Goal: Information Seeking & Learning: Learn about a topic

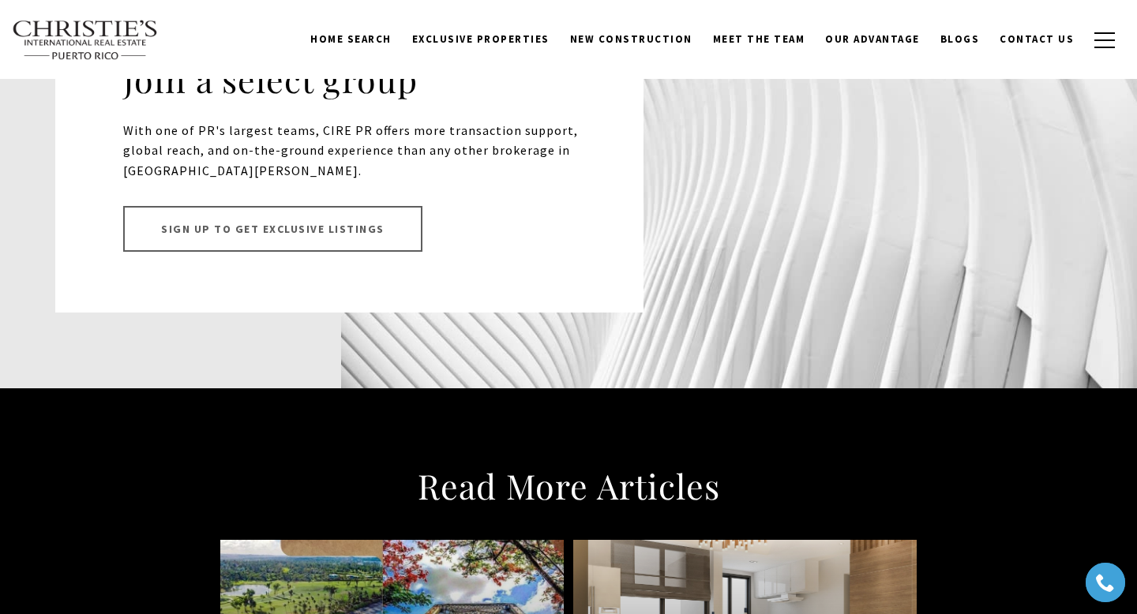
scroll to position [13285, 0]
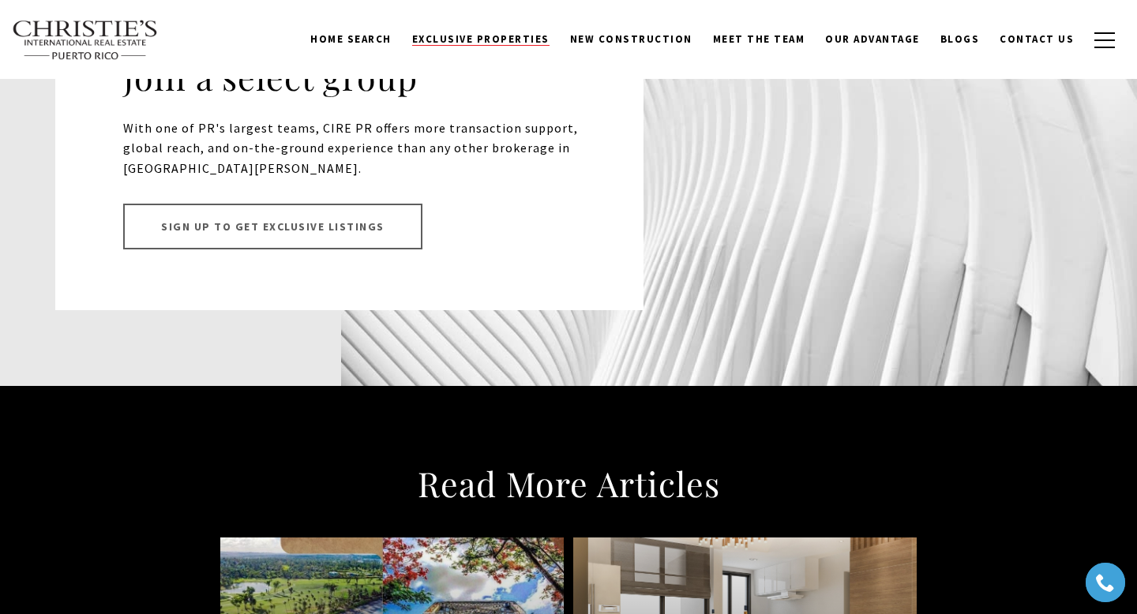
click at [523, 40] on span "Exclusive Properties" at bounding box center [480, 38] width 137 height 13
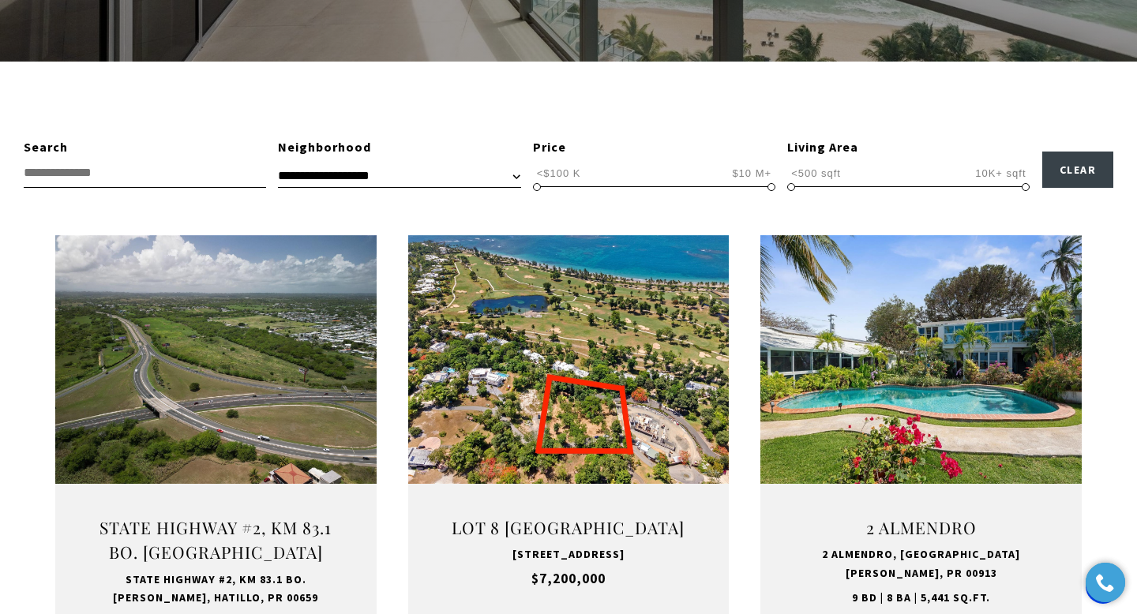
click at [313, 174] on select "**********" at bounding box center [399, 176] width 242 height 24
select select "**********"
click at [278, 164] on select "**********" at bounding box center [399, 176] width 242 height 24
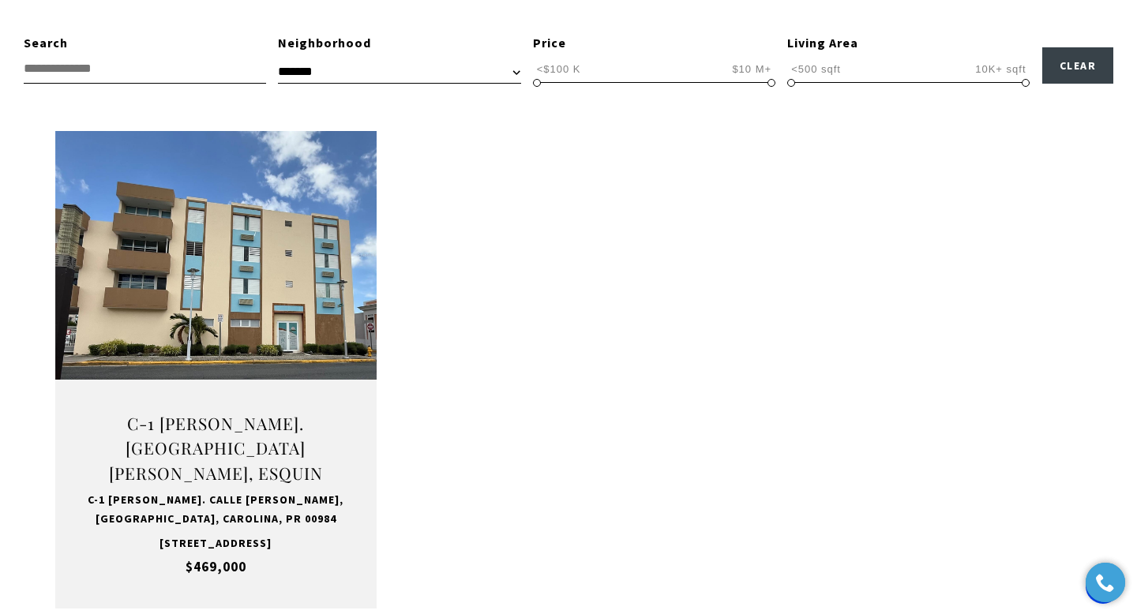
scroll to position [515, 0]
click at [153, 60] on input "text" at bounding box center [145, 69] width 242 height 29
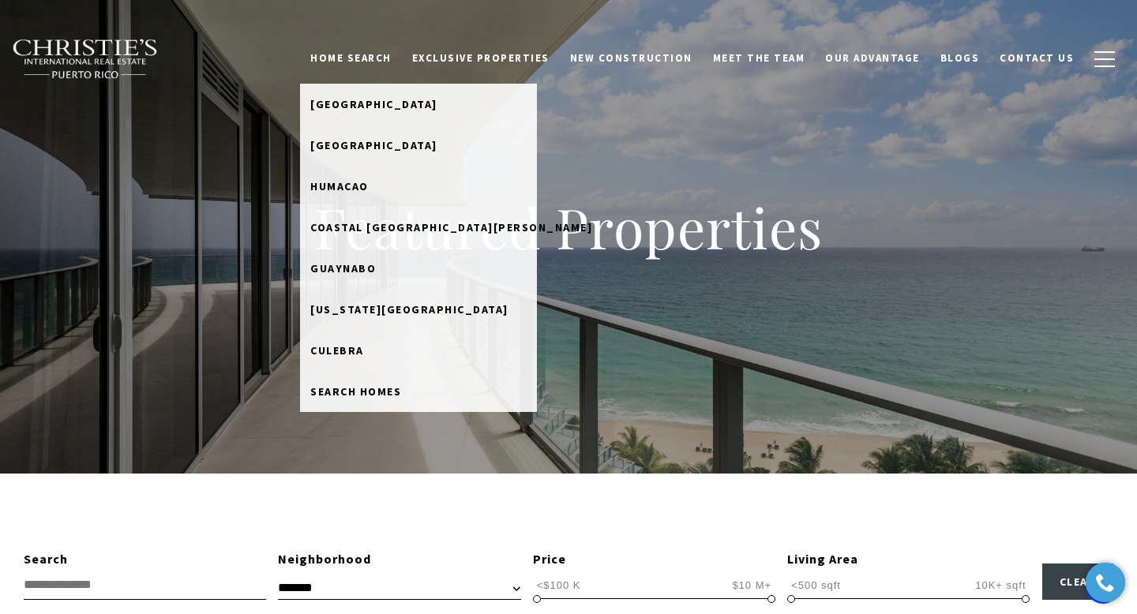
click at [396, 55] on link "Home Search" at bounding box center [351, 58] width 102 height 30
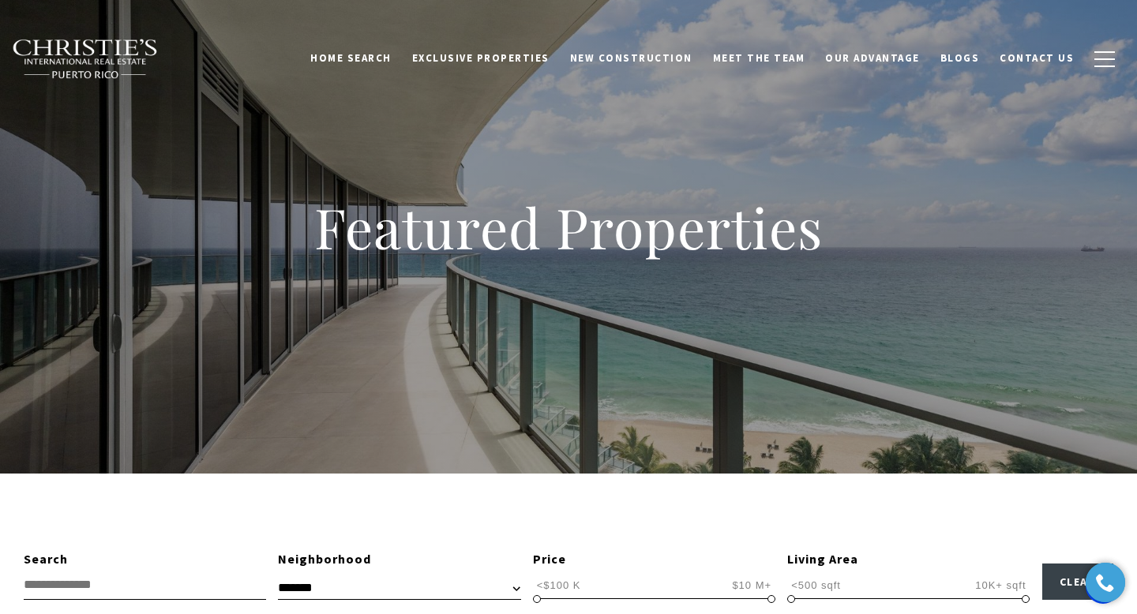
click at [396, 56] on link "Home Search" at bounding box center [351, 58] width 102 height 30
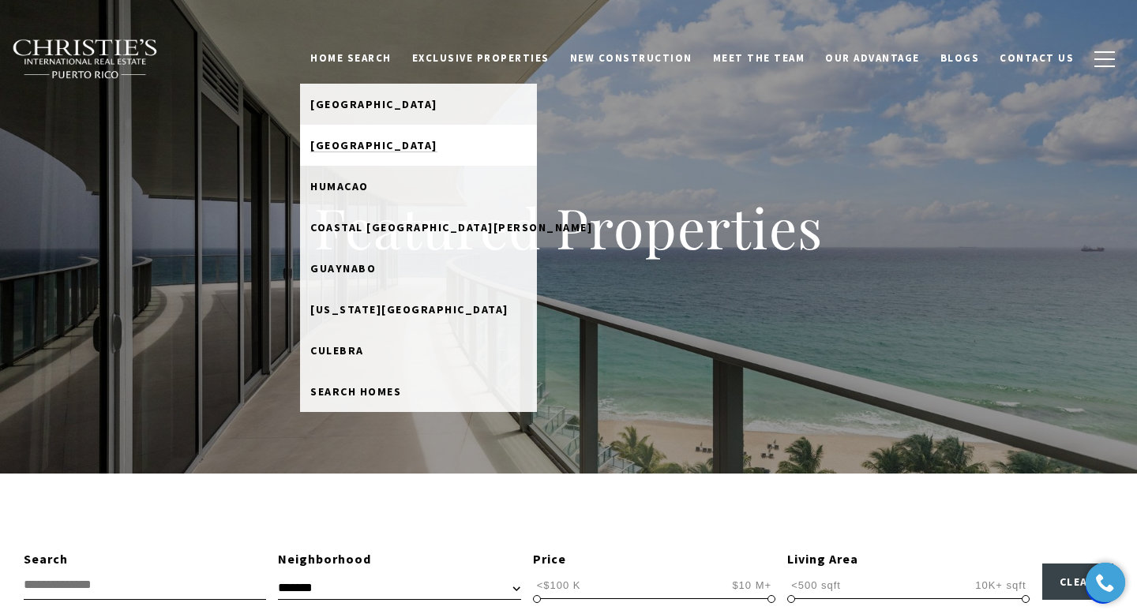
click at [376, 148] on span "Rio Grande" at bounding box center [373, 145] width 127 height 14
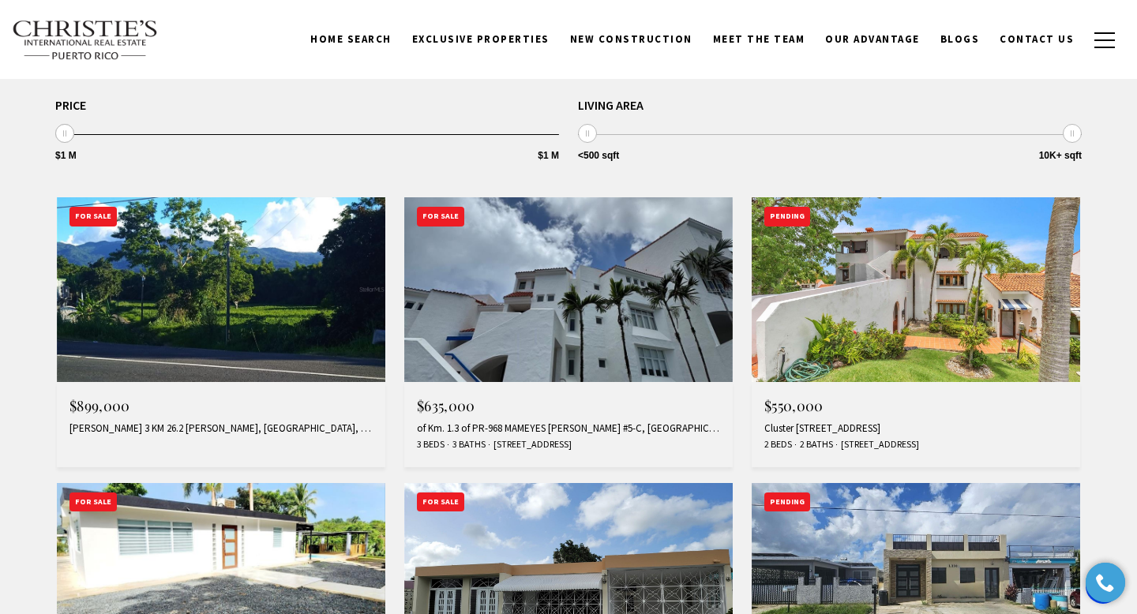
scroll to position [503, 0]
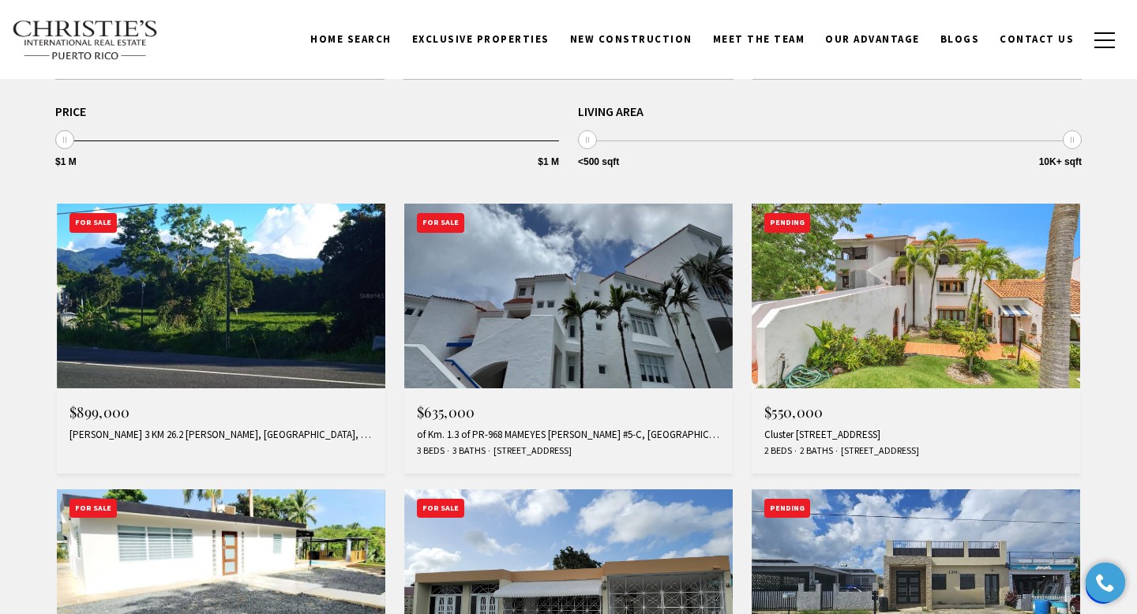
drag, startPoint x: 60, startPoint y: 140, endPoint x: 99, endPoint y: 140, distance: 39.5
click at [99, 140] on span "$1 M $1 M $1 M $1 M $1 M — $1 M" at bounding box center [307, 123] width 504 height 36
click at [554, 142] on div "**********" at bounding box center [307, 137] width 504 height 65
drag, startPoint x: 549, startPoint y: 140, endPoint x: 461, endPoint y: 144, distance: 88.5
click at [462, 144] on div "**********" at bounding box center [307, 137] width 504 height 65
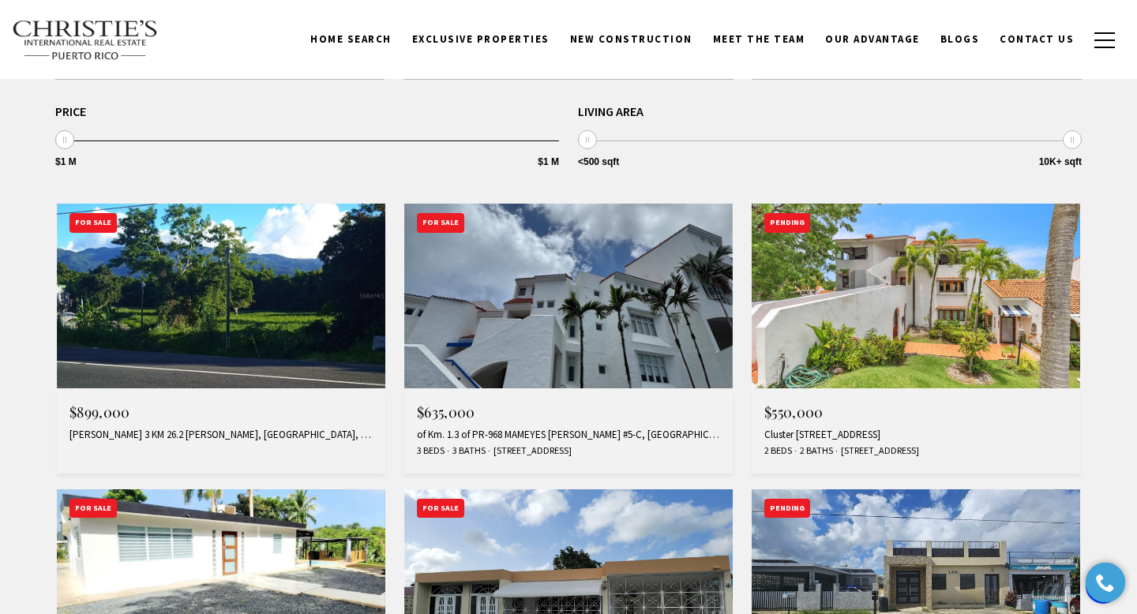
click at [461, 144] on div "**********" at bounding box center [307, 137] width 504 height 65
click at [459, 144] on div "**********" at bounding box center [307, 137] width 504 height 65
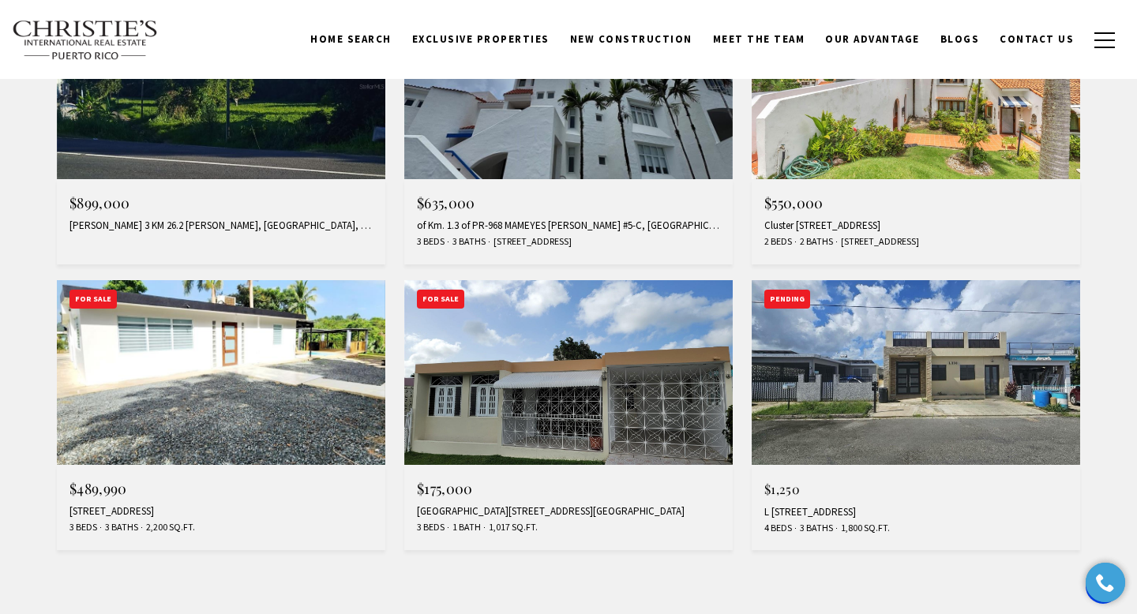
scroll to position [714, 0]
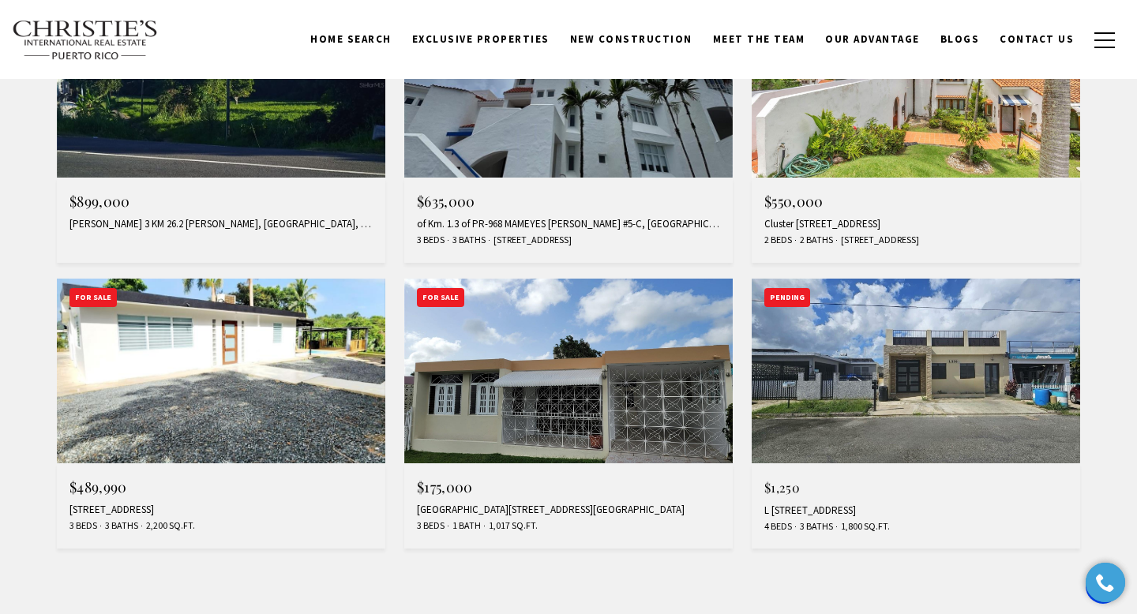
click at [604, 363] on img at bounding box center [568, 371] width 328 height 185
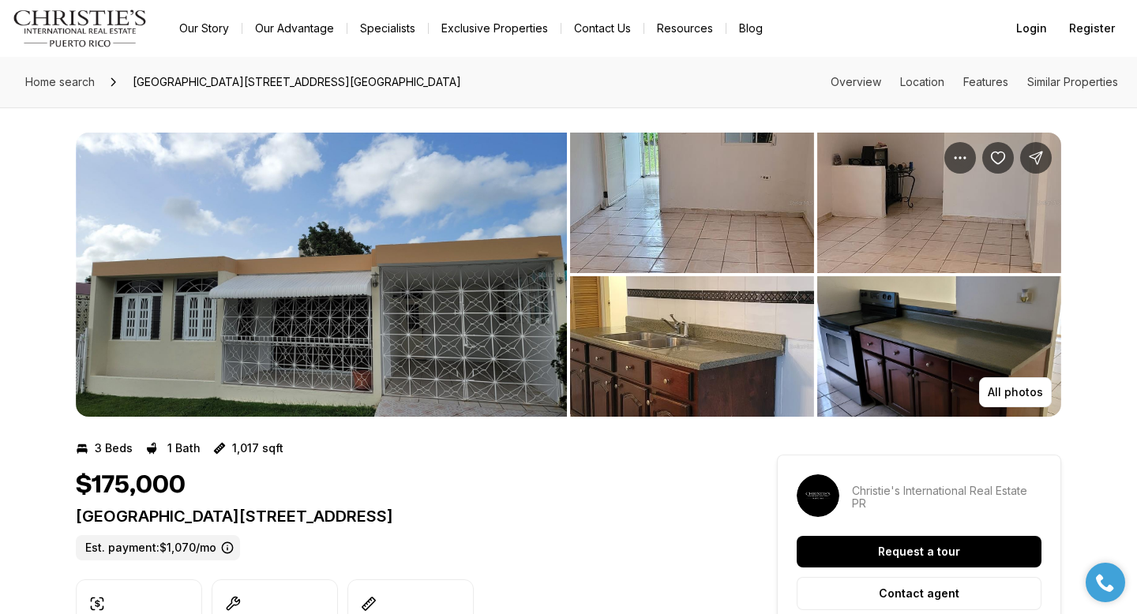
scroll to position [76, 0]
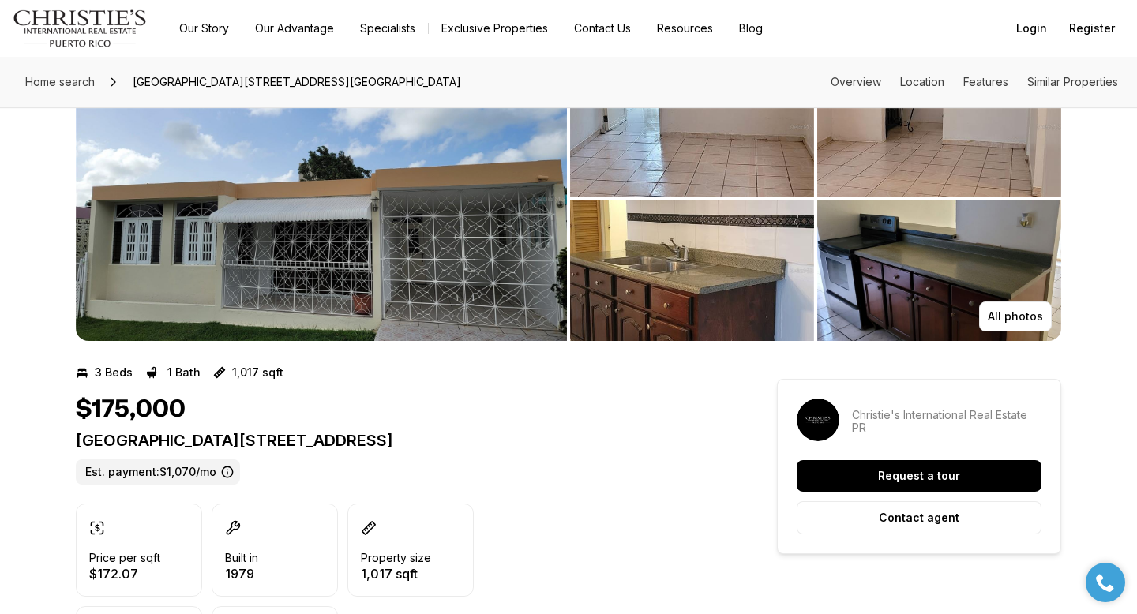
click at [460, 455] on div "[GEOGRAPHIC_DATA][STREET_ADDRESS][GEOGRAPHIC_DATA]. payment: $1,070/mo" at bounding box center [398, 458] width 644 height 54
click at [460, 438] on p "Alturas de Rio Grande NE CALLE 24 #Y1292 RIO GRANDE PR, 00745" at bounding box center [398, 440] width 644 height 19
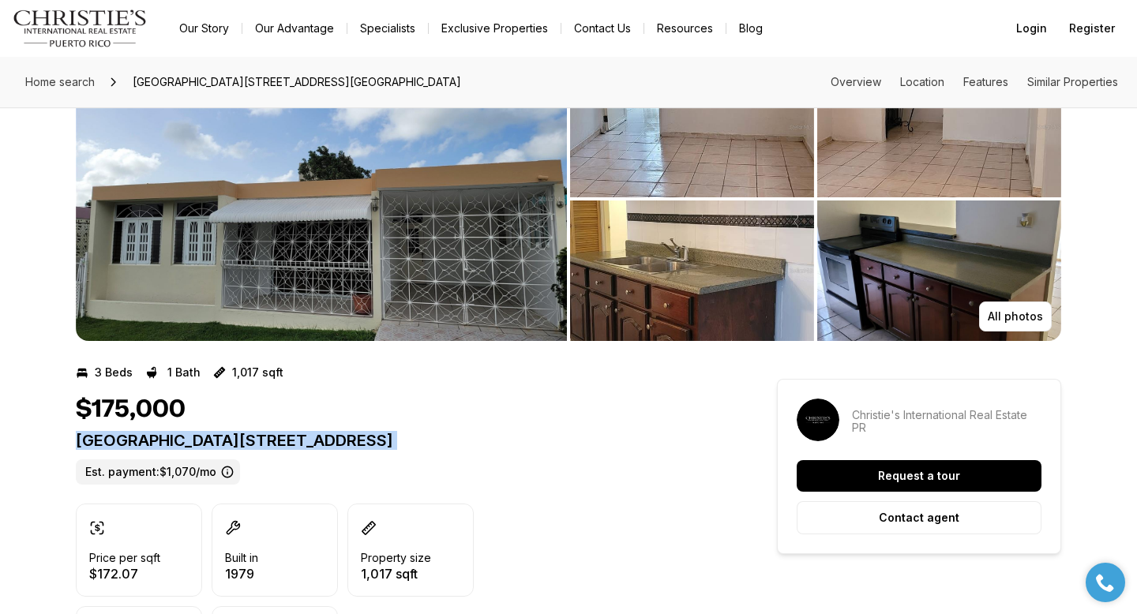
click at [460, 438] on p "Alturas de Rio Grande NE CALLE 24 #Y1292 RIO GRANDE PR, 00745" at bounding box center [398, 440] width 644 height 19
copy p "Alturas de Rio Grande NE CALLE 24 #Y1292 RIO GRANDE PR, 00745"
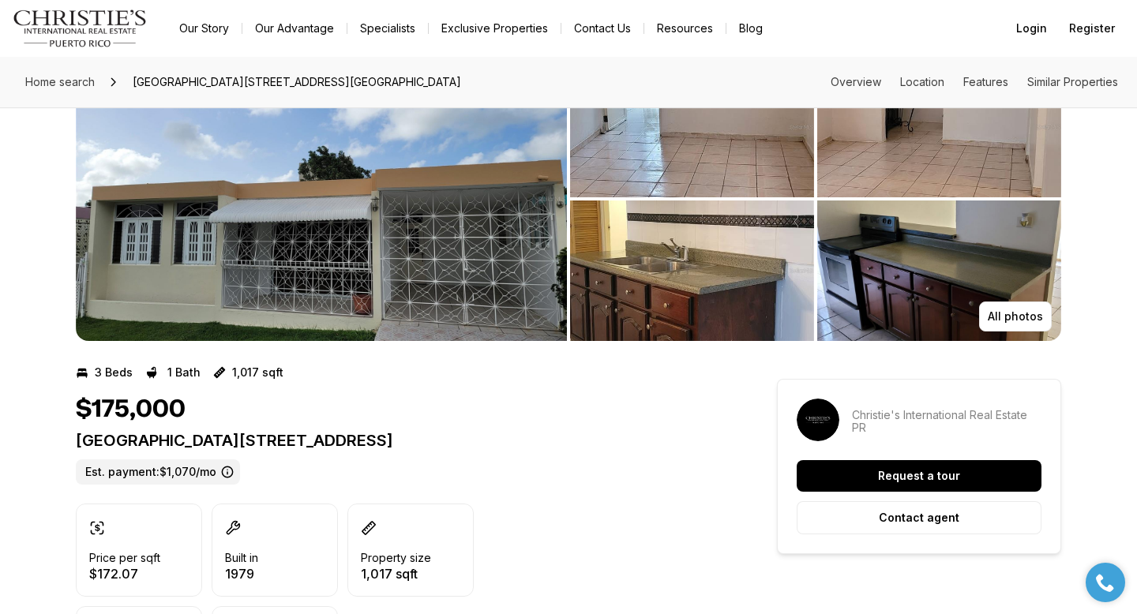
click at [227, 473] on icon at bounding box center [227, 472] width 10 height 10
click at [167, 456] on div "Alturas de Rio Grande NE CALLE 24 #Y1292 RIO GRANDE PR, 00745 Est. payment: $1,…" at bounding box center [398, 458] width 644 height 54
click at [173, 462] on label "Est. payment: $1,070/mo" at bounding box center [158, 471] width 164 height 25
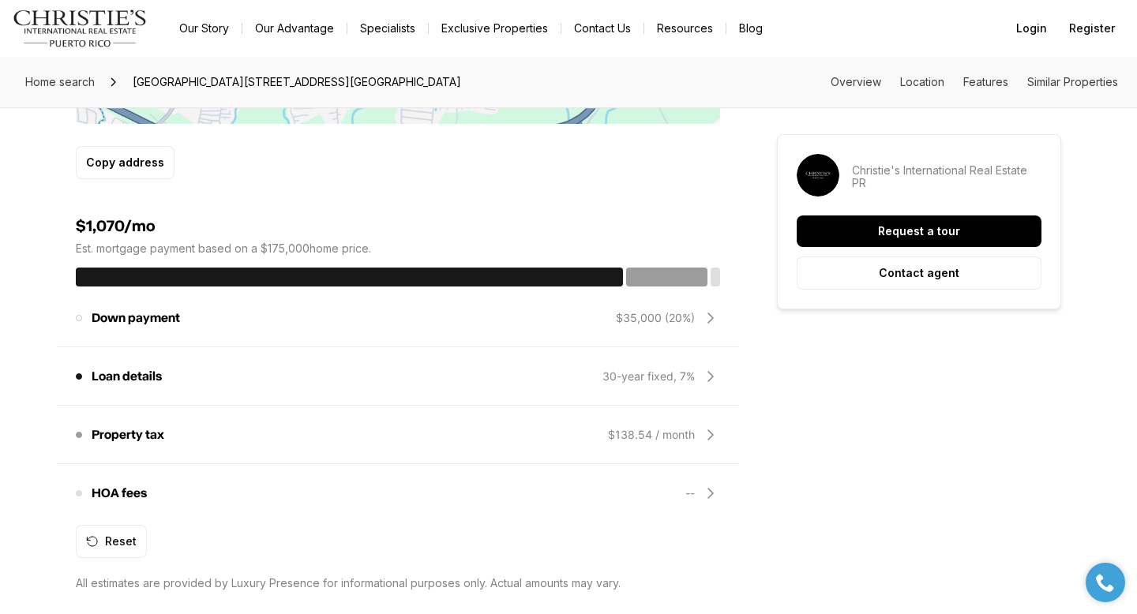
scroll to position [1210, 0]
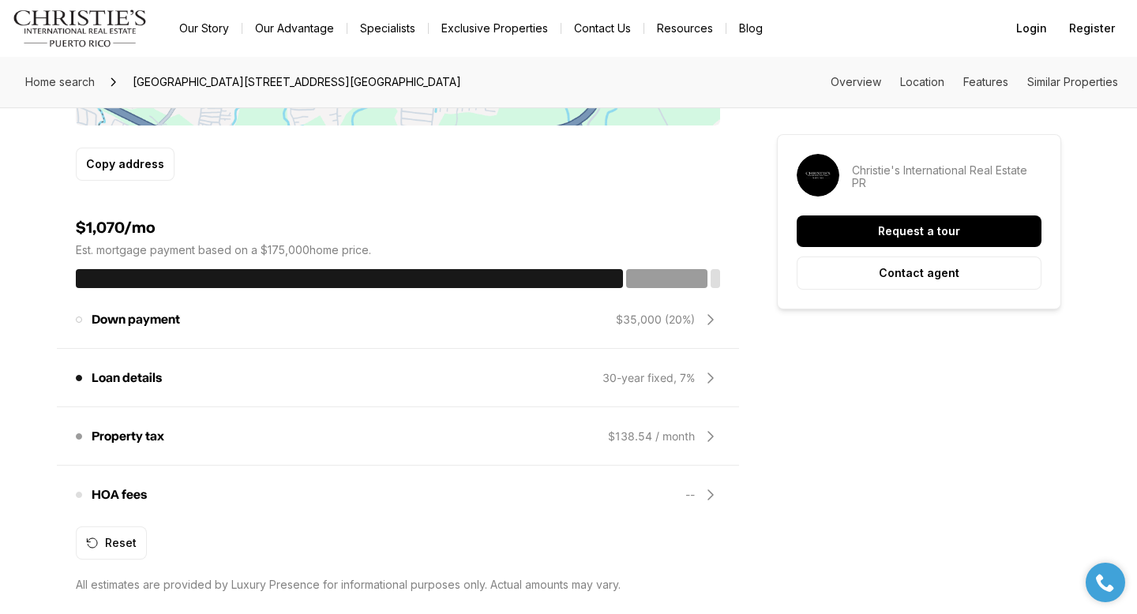
click at [705, 310] on icon at bounding box center [710, 319] width 19 height 19
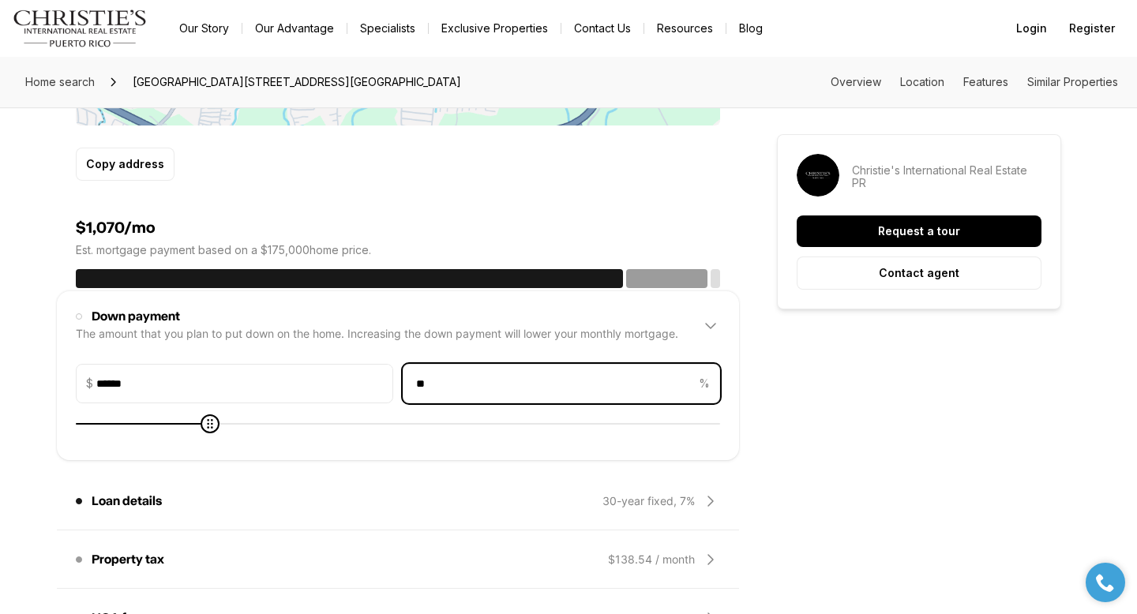
click at [462, 365] on input "**" at bounding box center [549, 384] width 292 height 38
click at [463, 365] on input "**" at bounding box center [549, 384] width 292 height 38
type input "*****"
type input "*"
type input "******"
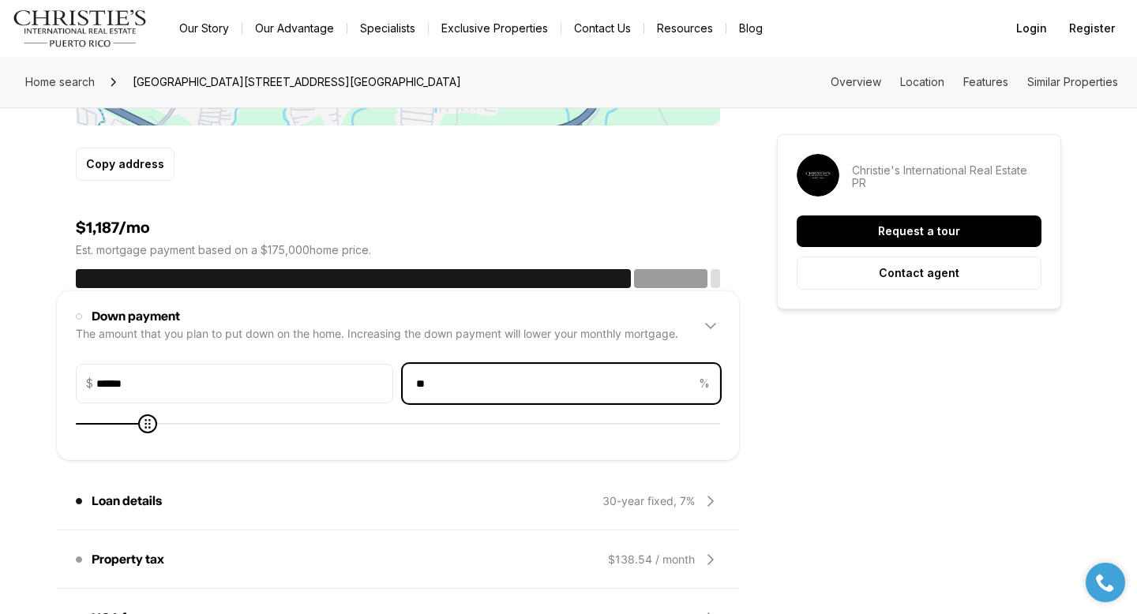
type input "**"
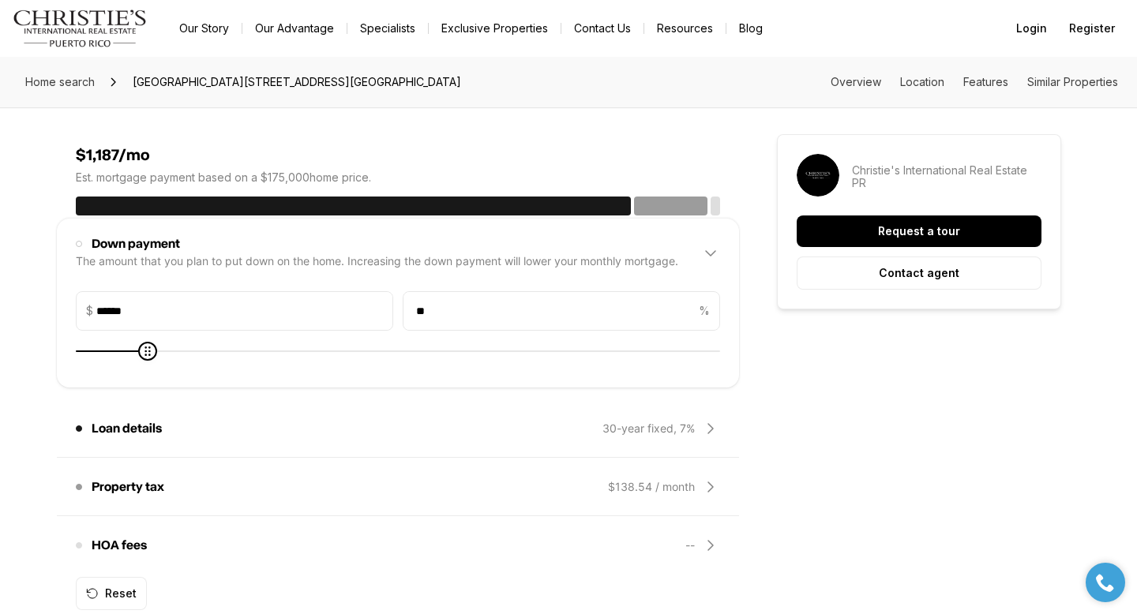
click at [700, 419] on div "30-year fixed, 7%" at bounding box center [661, 428] width 118 height 19
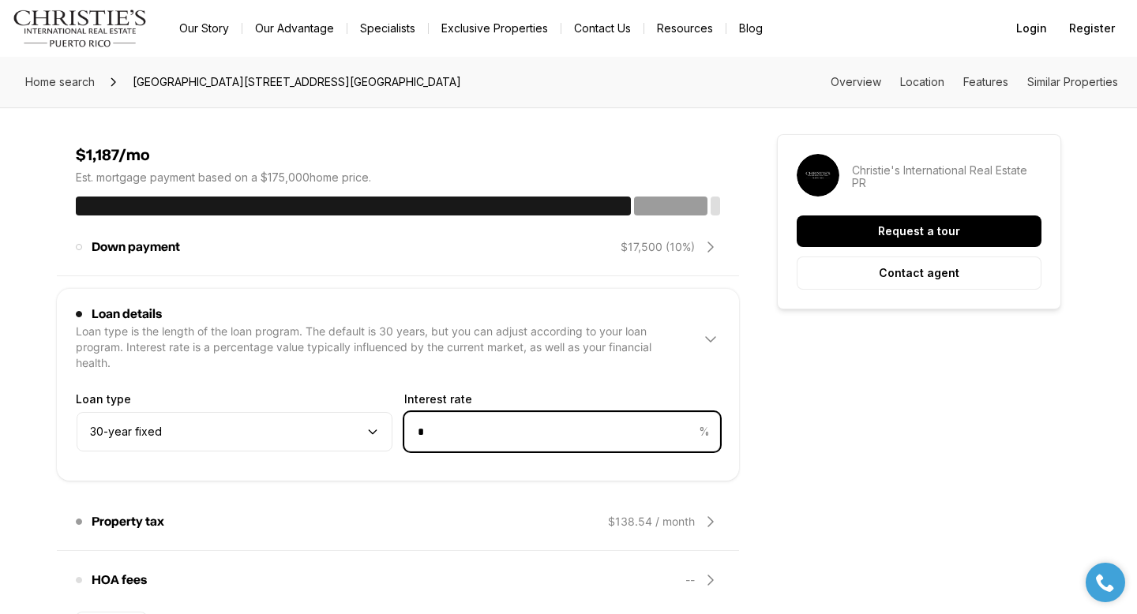
click at [620, 413] on input "*" at bounding box center [550, 432] width 290 height 38
type input "***"
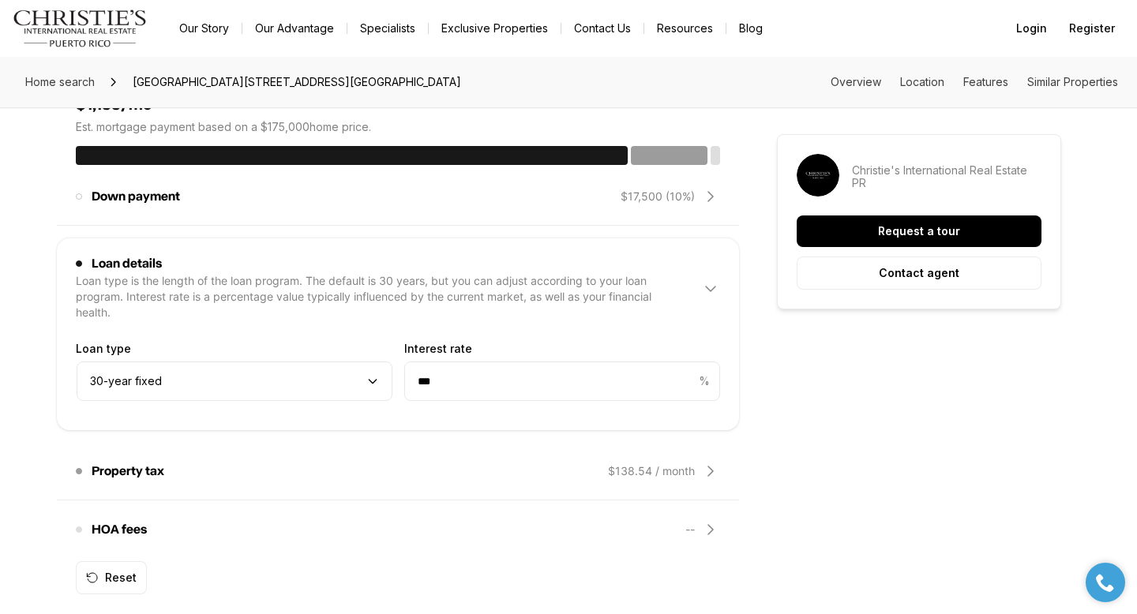
scroll to position [1419, 0]
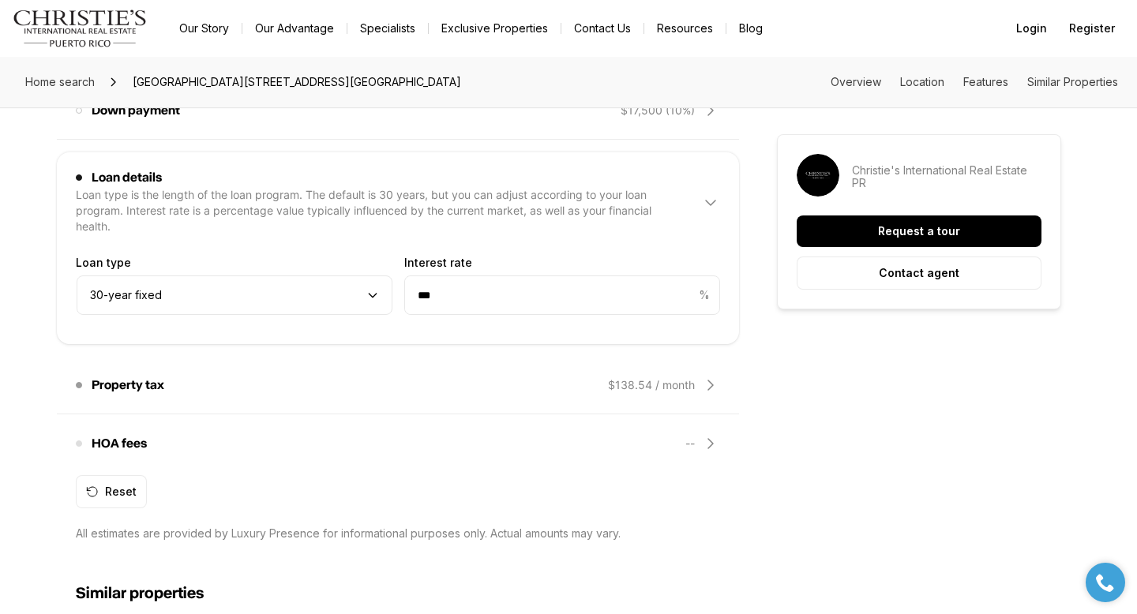
click at [703, 434] on div "HOA fees These fees may be owed in order to maintain and improve properties in …" at bounding box center [398, 444] width 644 height 38
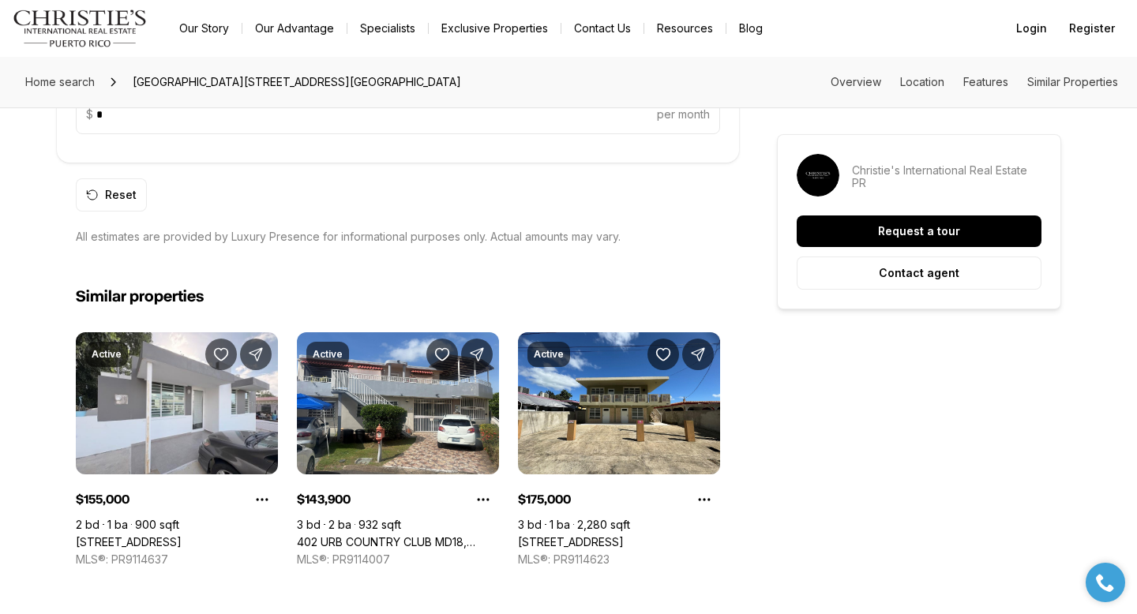
scroll to position [1668, 0]
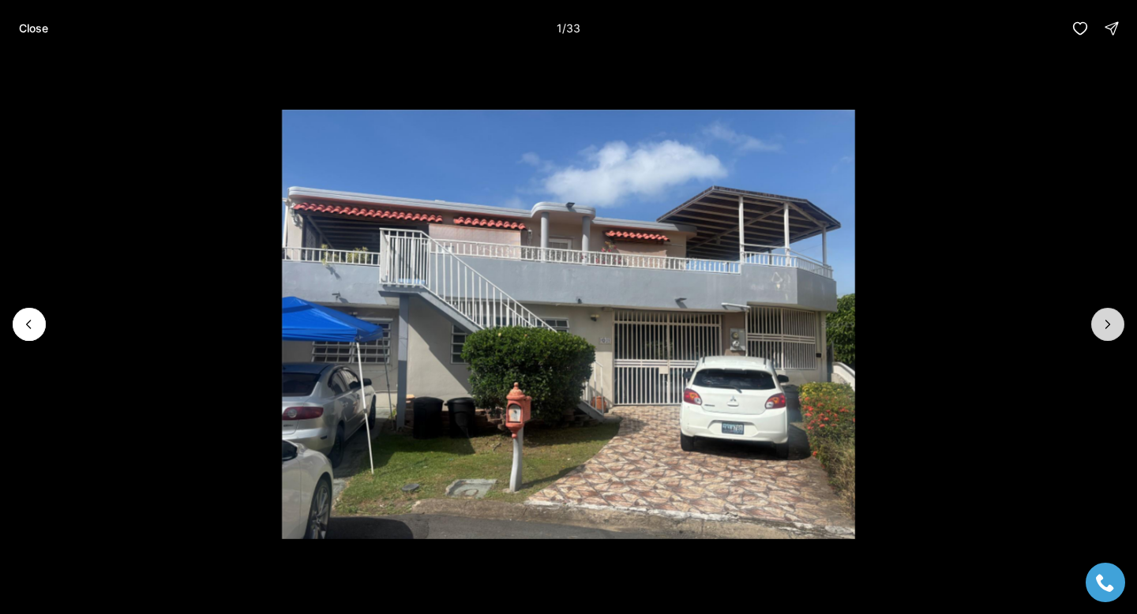
click at [1108, 333] on button "Next slide" at bounding box center [1107, 324] width 33 height 33
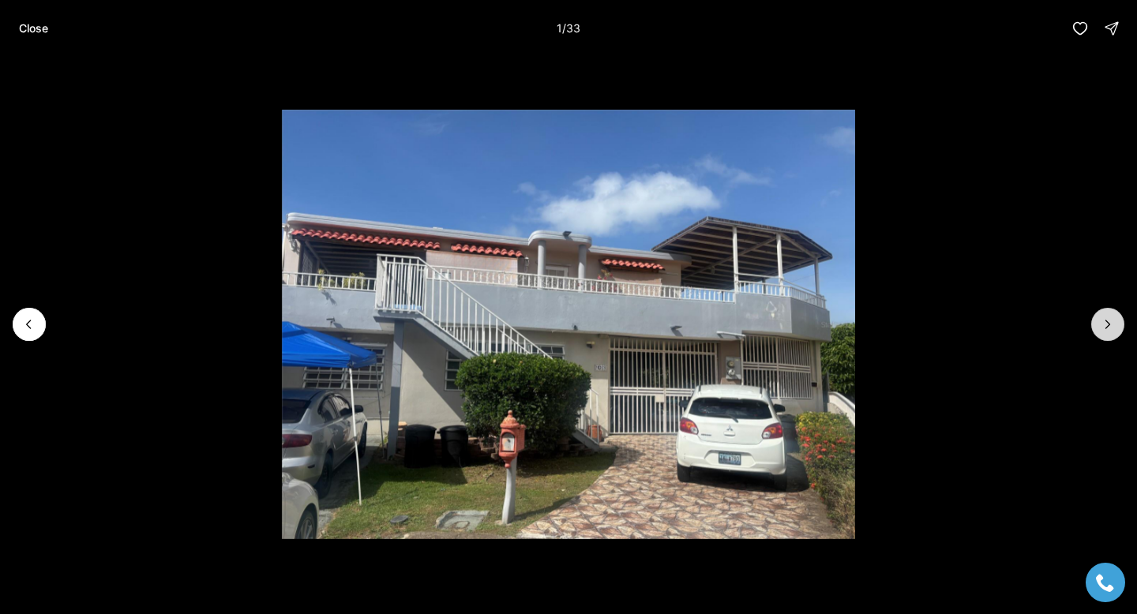
click at [1107, 331] on icon "Next slide" at bounding box center [1108, 325] width 16 height 16
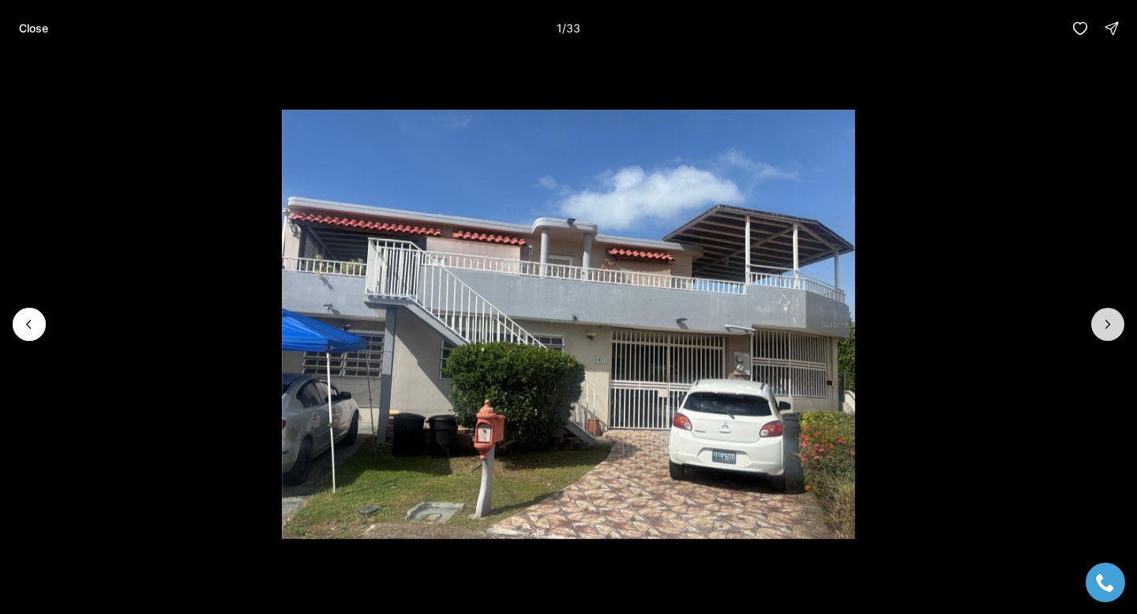
click at [1107, 331] on icon "Next slide" at bounding box center [1108, 325] width 16 height 16
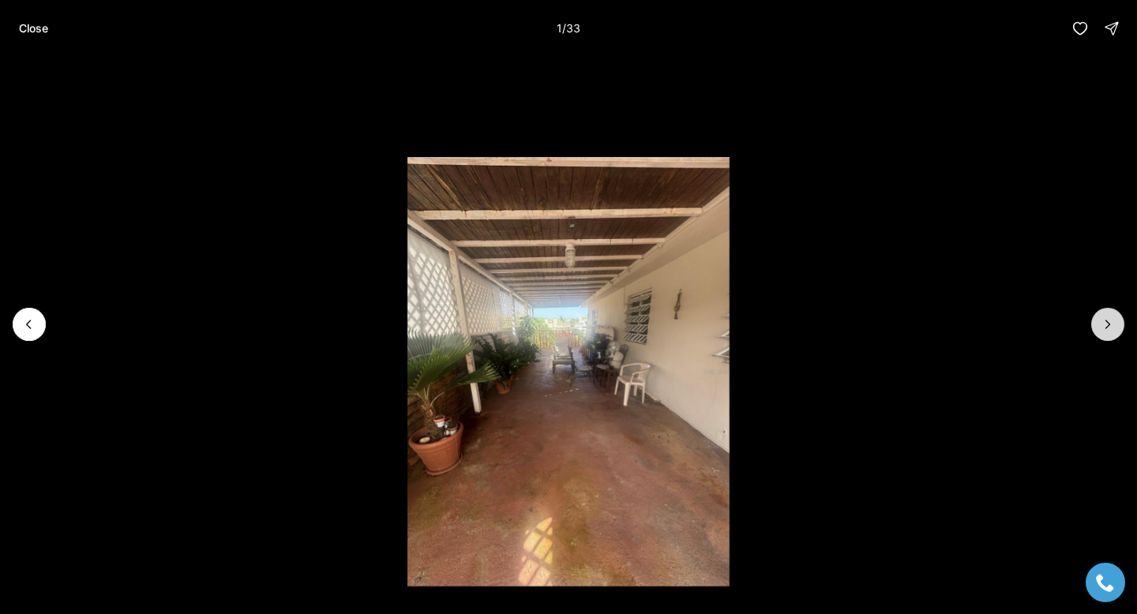
click at [1107, 331] on icon "Next slide" at bounding box center [1108, 325] width 16 height 16
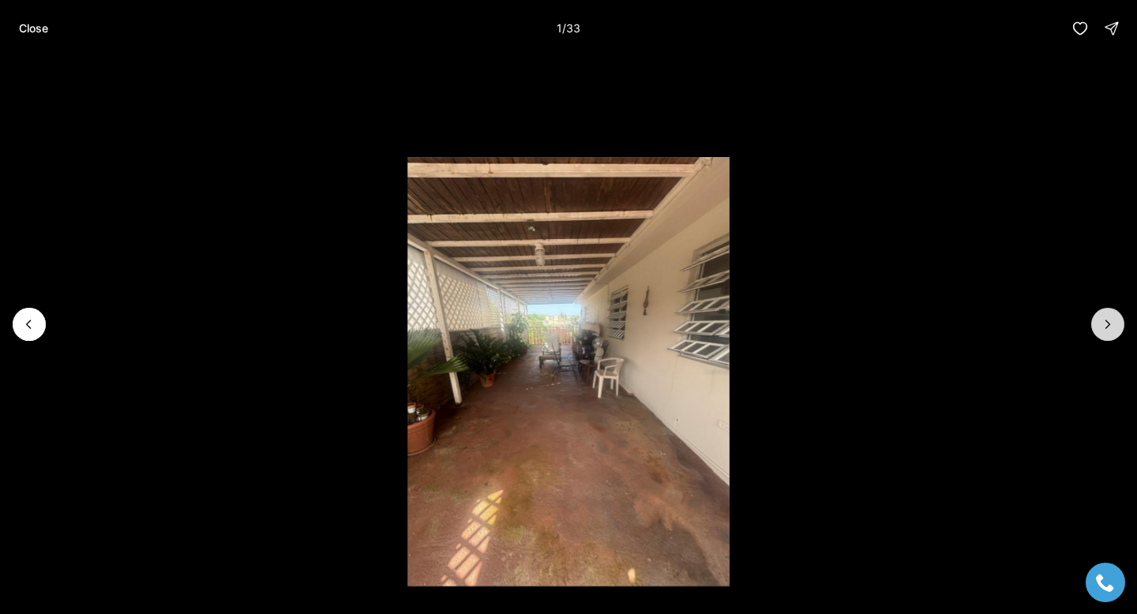
click at [1107, 331] on icon "Next slide" at bounding box center [1108, 325] width 16 height 16
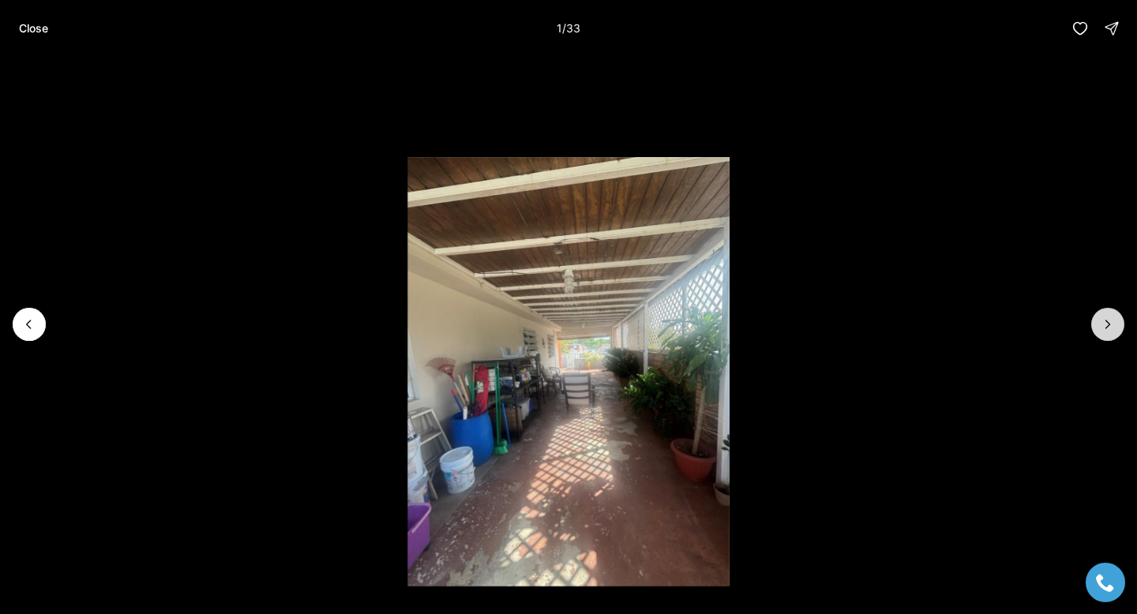
click at [1107, 331] on icon "Next slide" at bounding box center [1108, 325] width 16 height 16
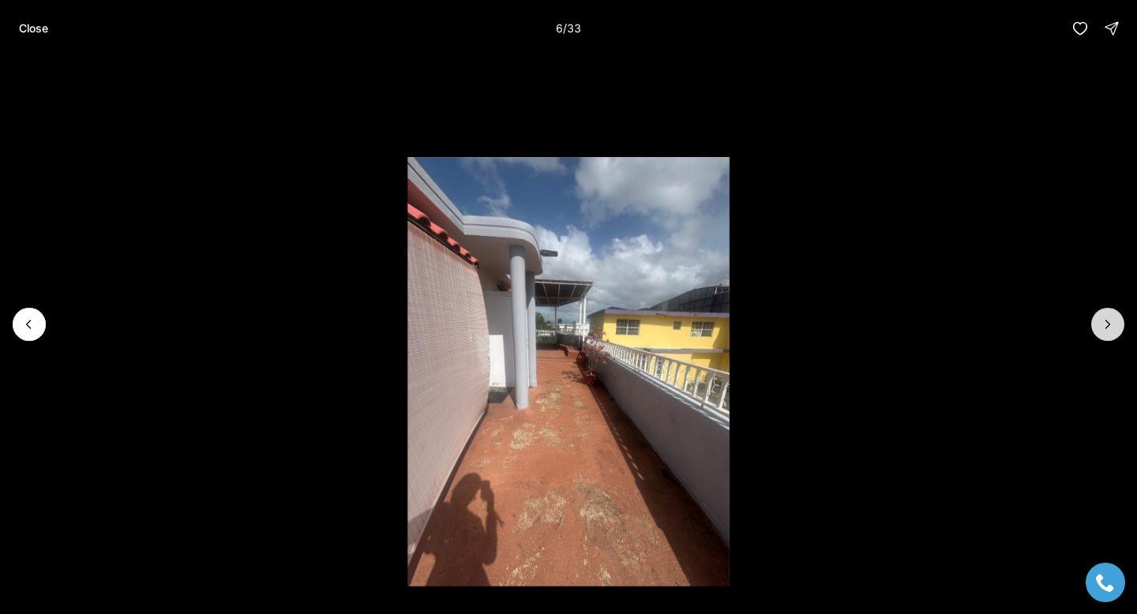
click at [1107, 331] on icon "Next slide" at bounding box center [1108, 325] width 16 height 16
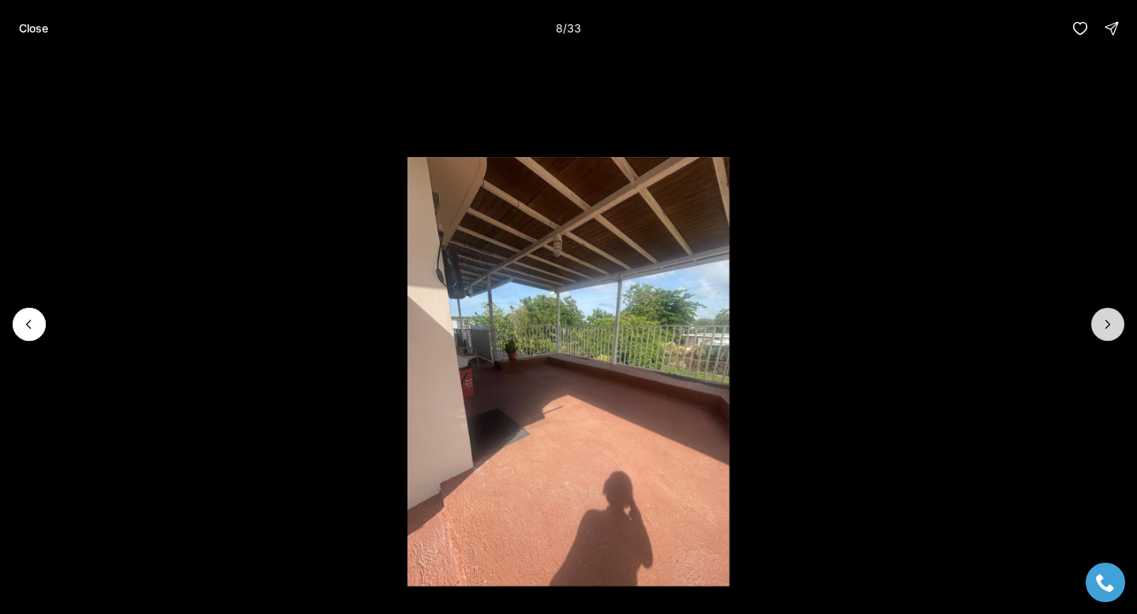
click at [1107, 331] on icon "Next slide" at bounding box center [1108, 325] width 16 height 16
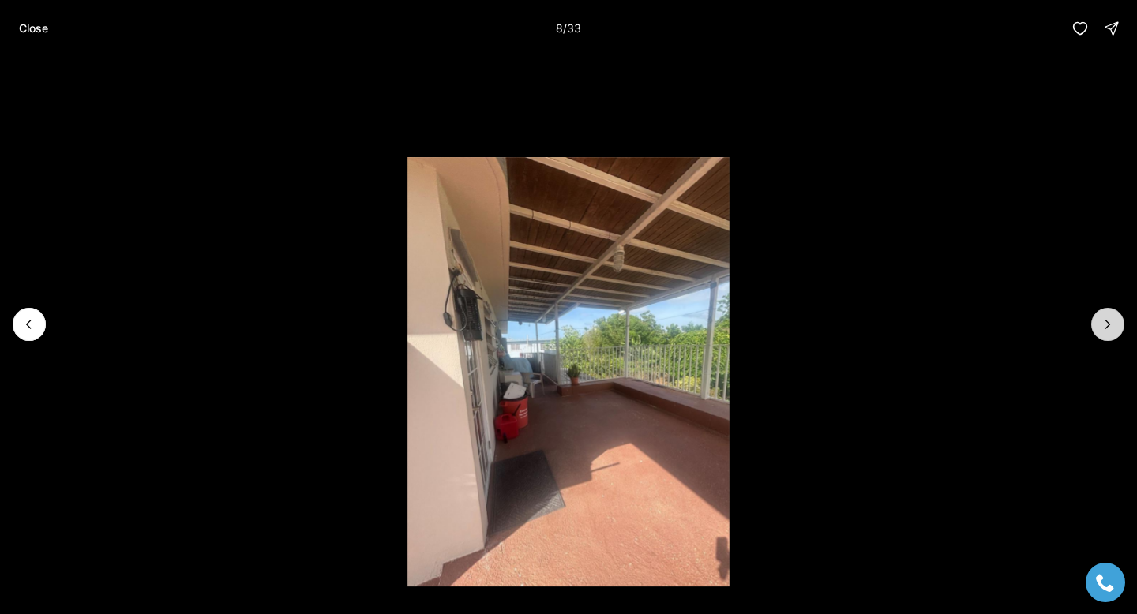
click at [1108, 331] on icon "Next slide" at bounding box center [1108, 325] width 16 height 16
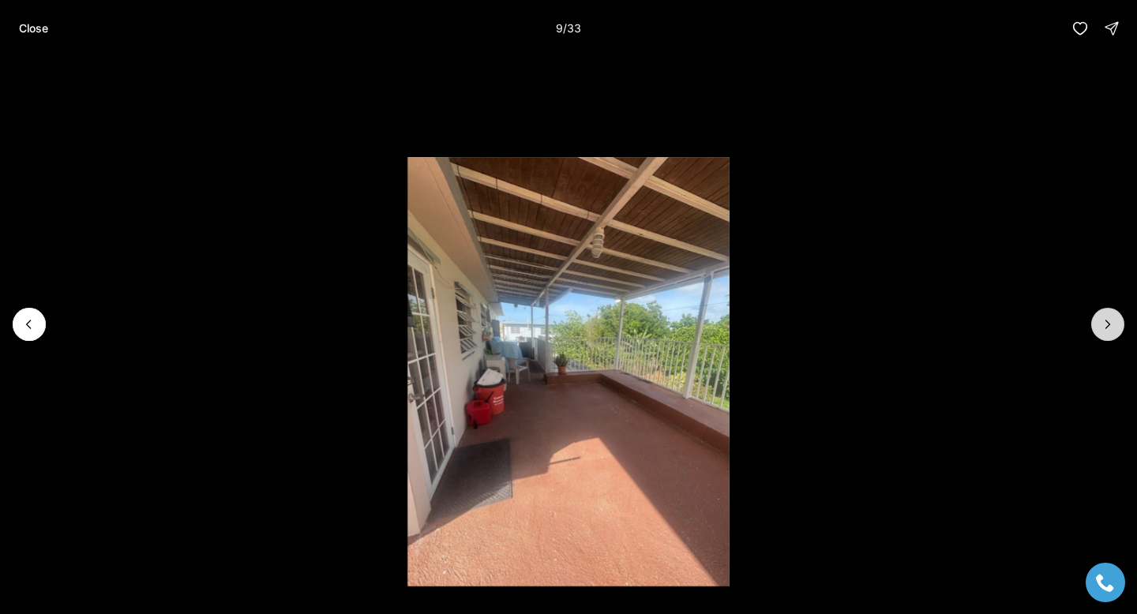
click at [1108, 331] on icon "Next slide" at bounding box center [1108, 325] width 16 height 16
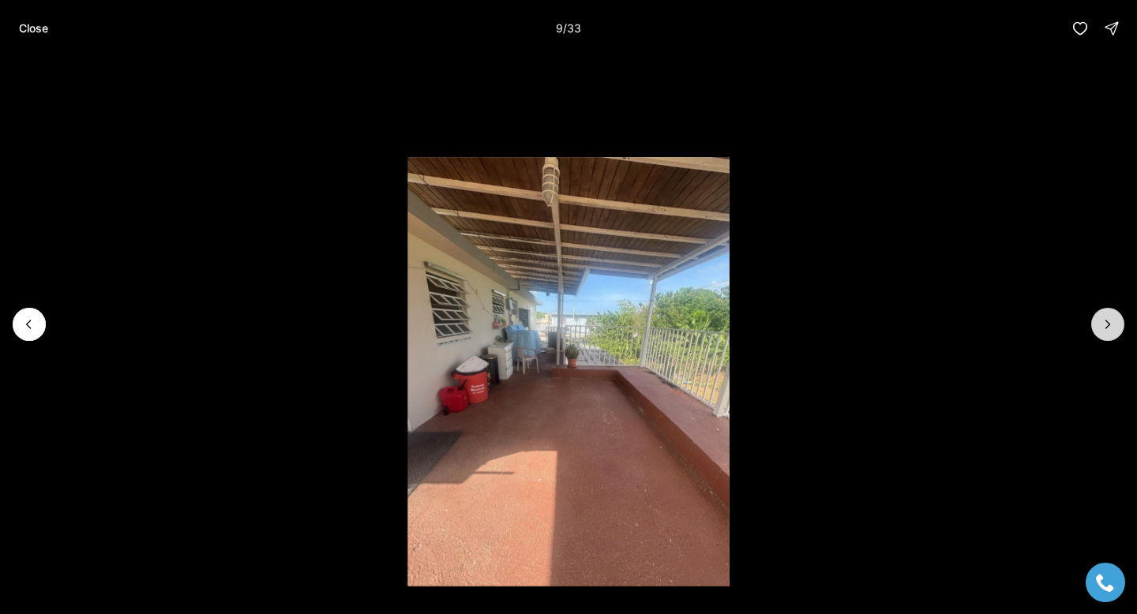
click at [1108, 331] on icon "Next slide" at bounding box center [1108, 325] width 16 height 16
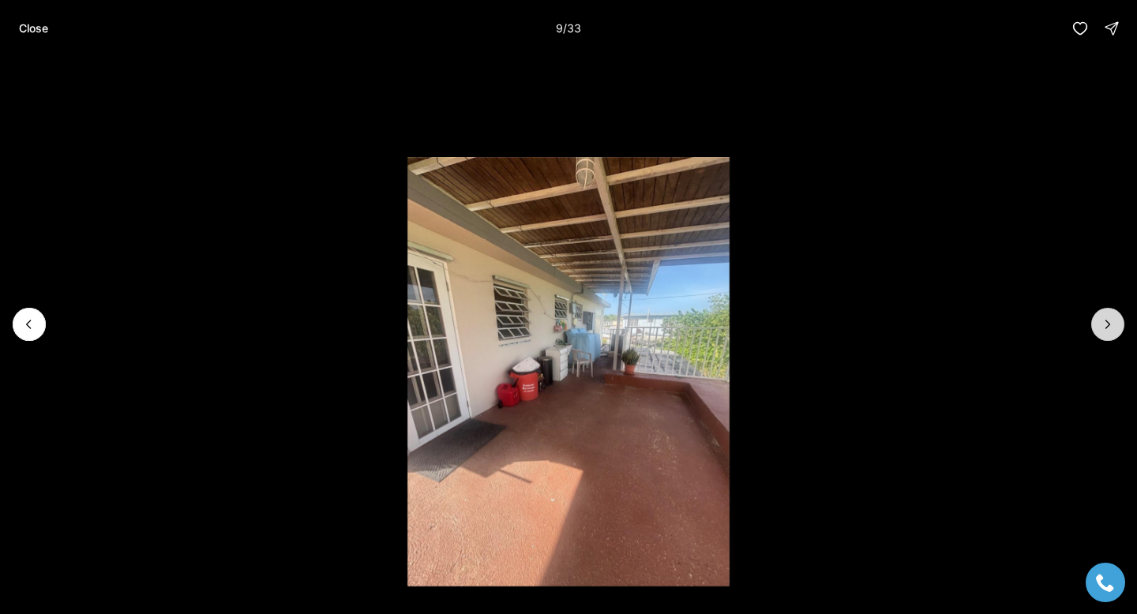
click at [1108, 331] on icon "Next slide" at bounding box center [1108, 325] width 16 height 16
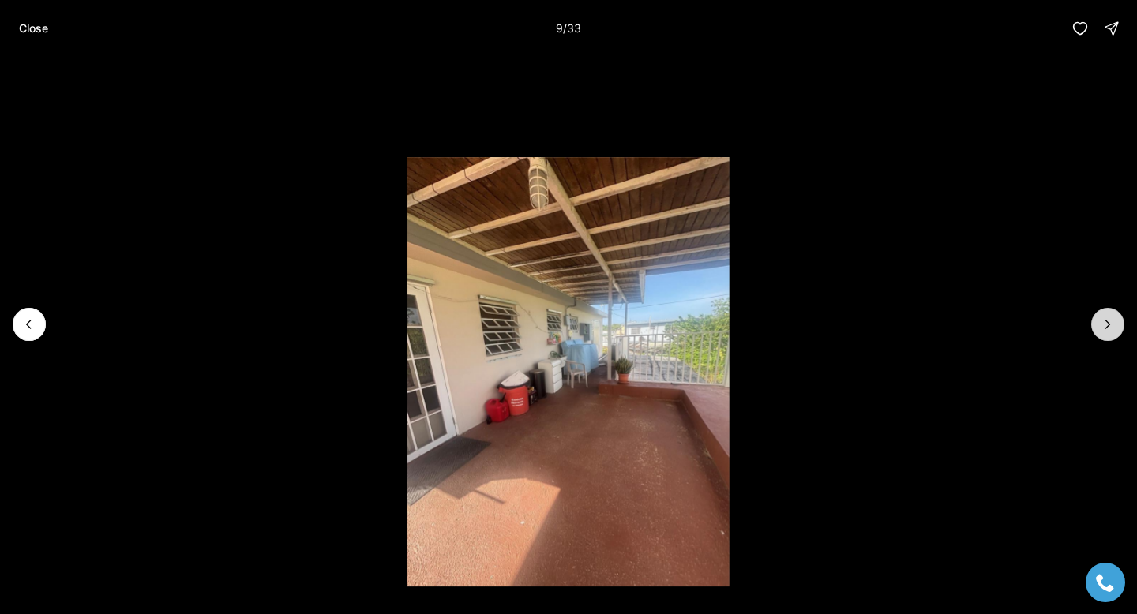
click at [1108, 331] on icon "Next slide" at bounding box center [1108, 325] width 16 height 16
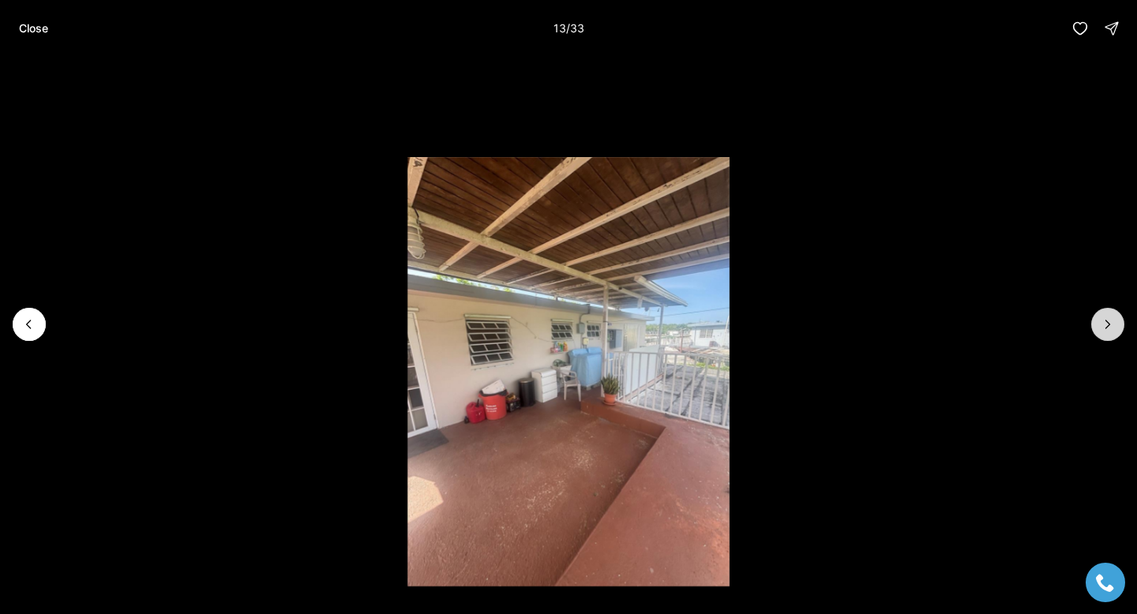
click at [1108, 331] on icon "Next slide" at bounding box center [1108, 325] width 16 height 16
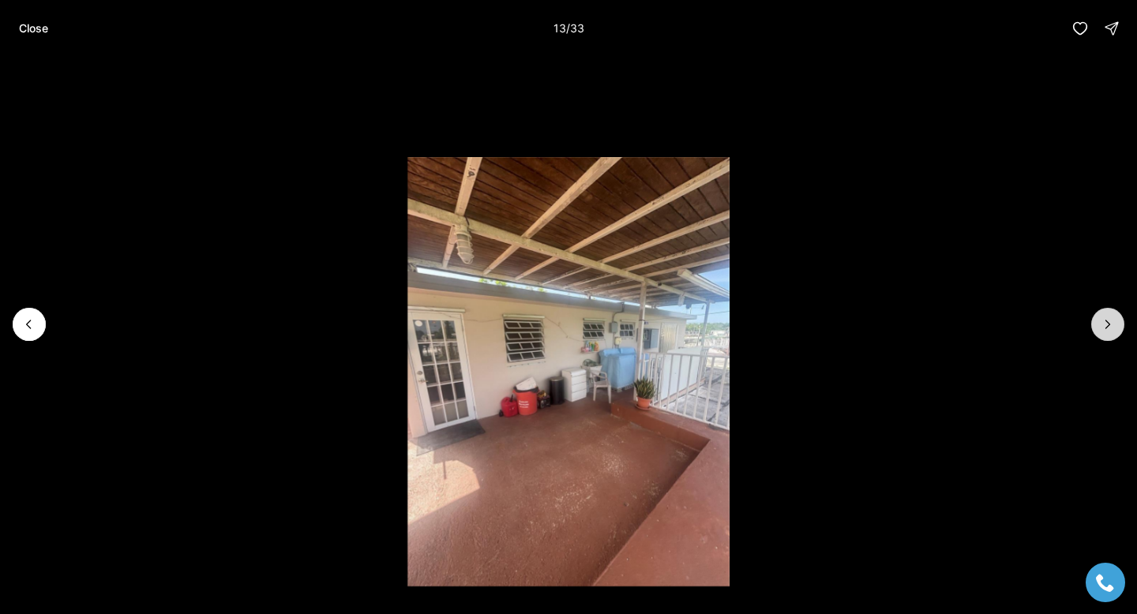
click at [1108, 331] on icon "Next slide" at bounding box center [1108, 325] width 16 height 16
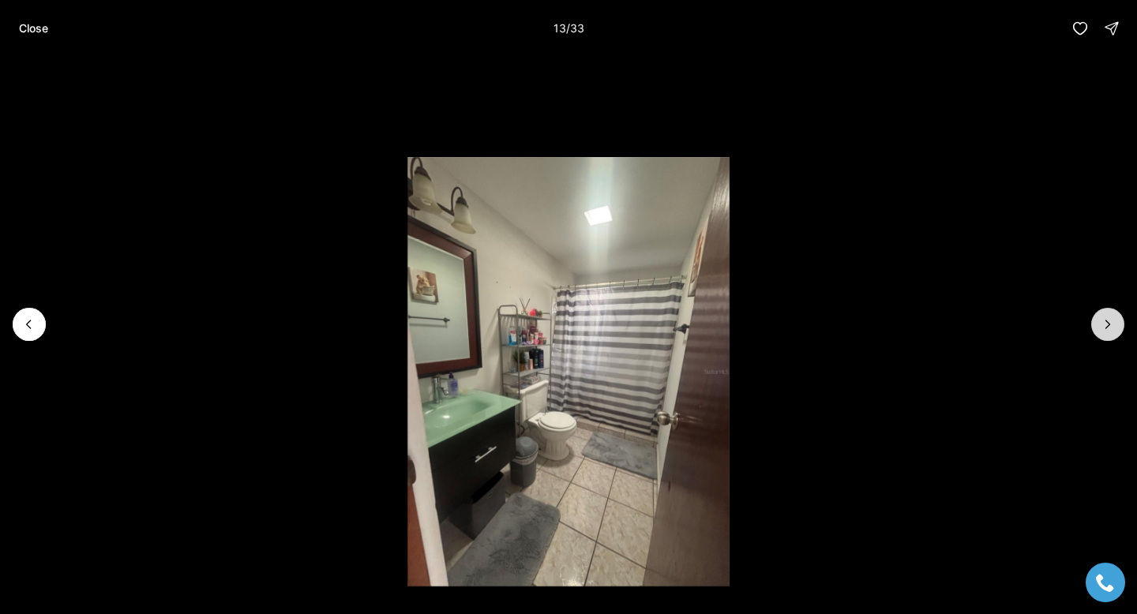
click at [1108, 331] on icon "Next slide" at bounding box center [1108, 325] width 16 height 16
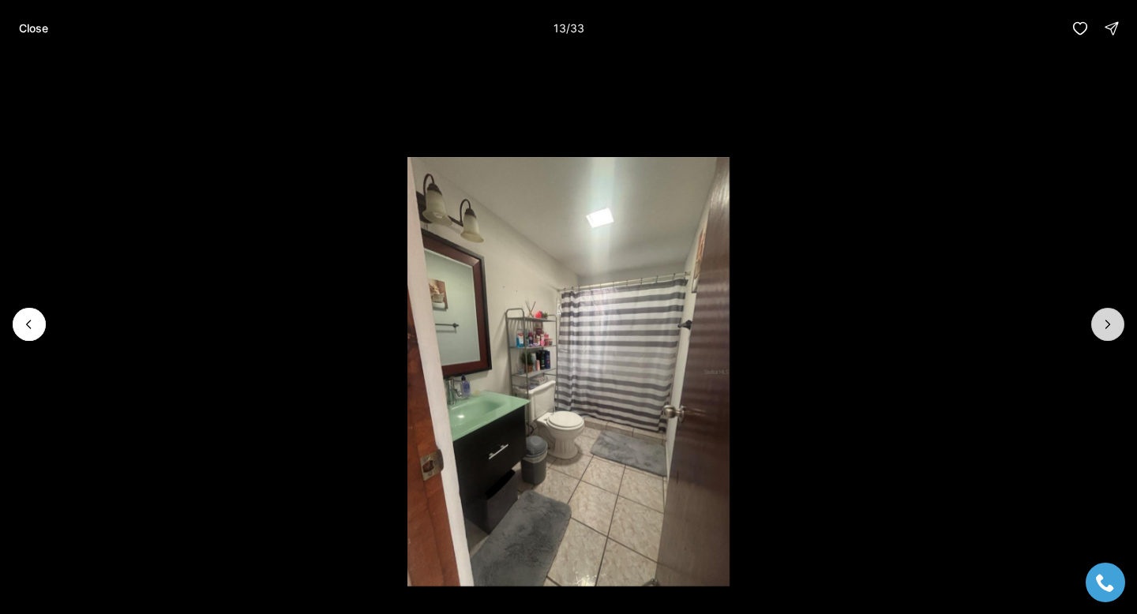
click at [1108, 331] on icon "Next slide" at bounding box center [1108, 325] width 16 height 16
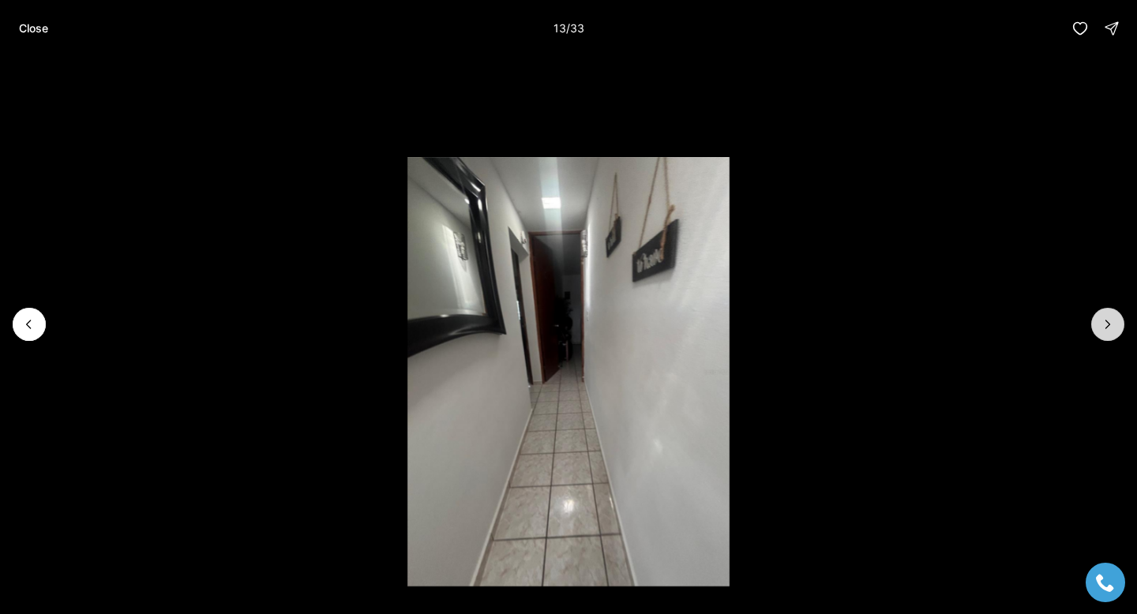
click at [1108, 331] on icon "Next slide" at bounding box center [1108, 325] width 16 height 16
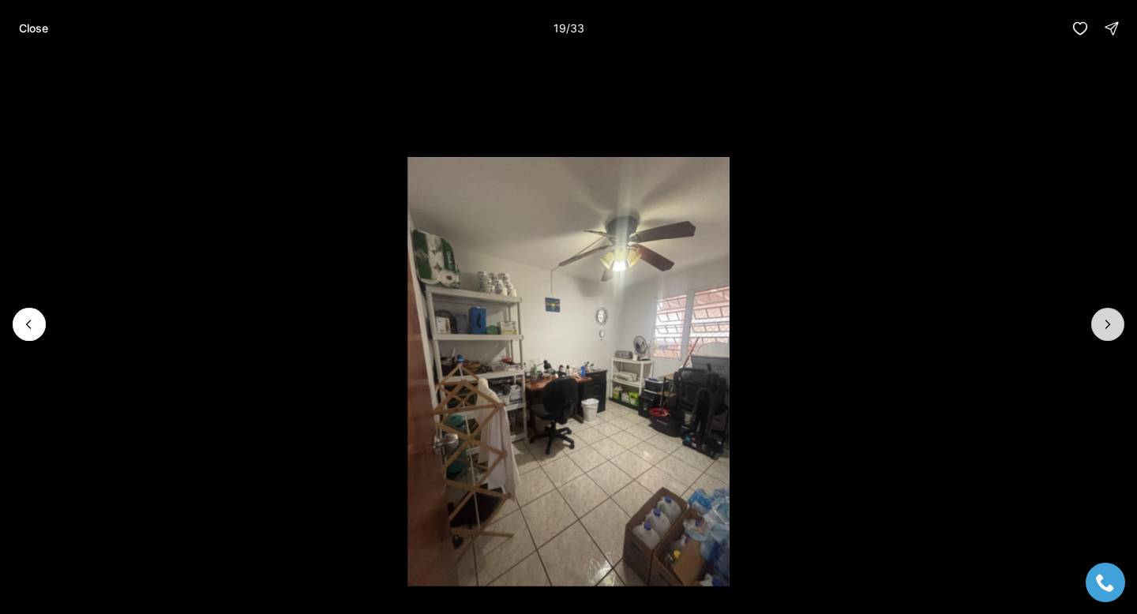
click at [1108, 331] on icon "Next slide" at bounding box center [1108, 325] width 16 height 16
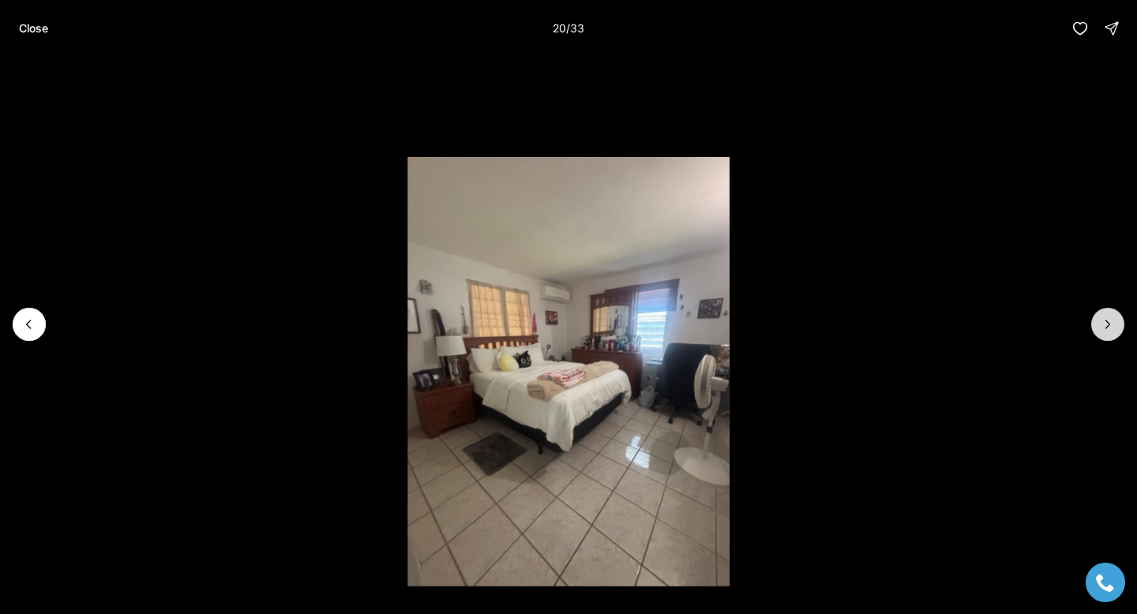
click at [1108, 331] on icon "Next slide" at bounding box center [1108, 325] width 16 height 16
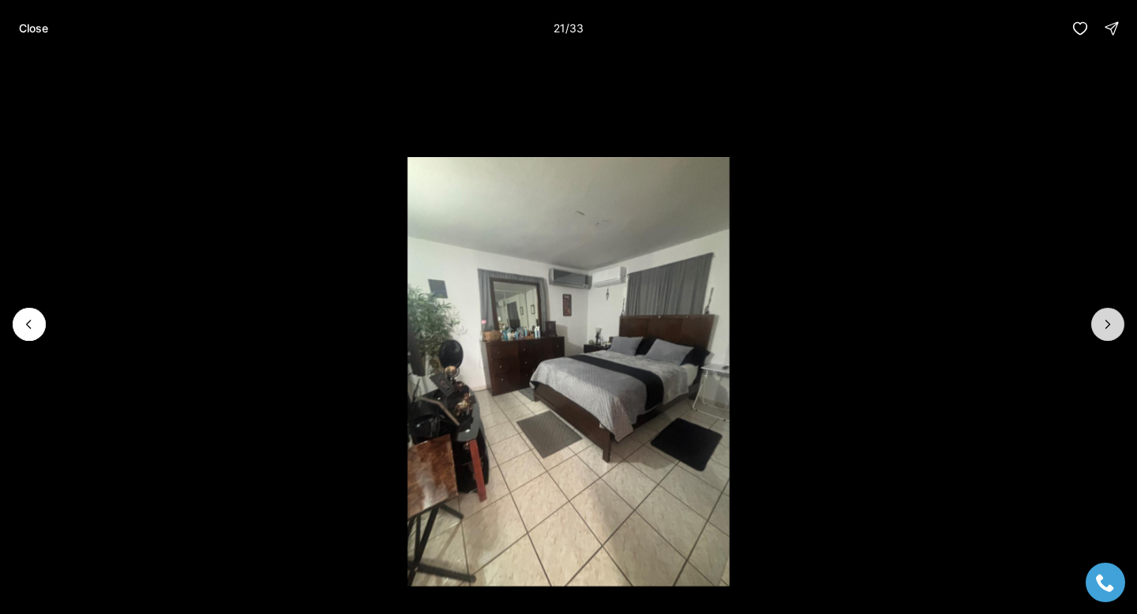
click at [1109, 331] on icon "Next slide" at bounding box center [1108, 325] width 16 height 16
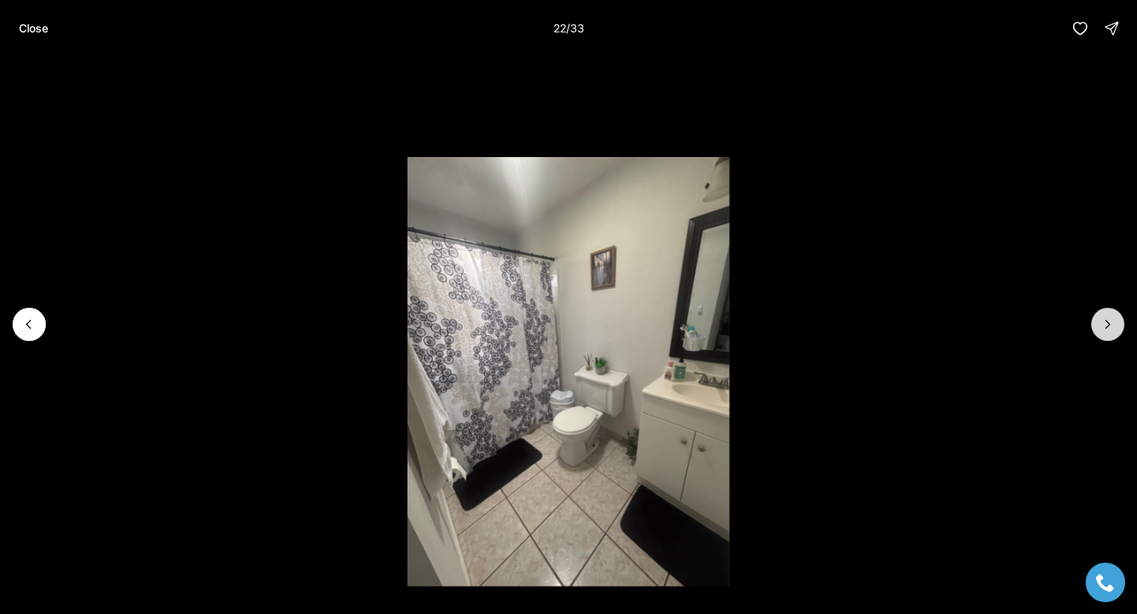
click at [1110, 331] on icon "Next slide" at bounding box center [1108, 325] width 16 height 16
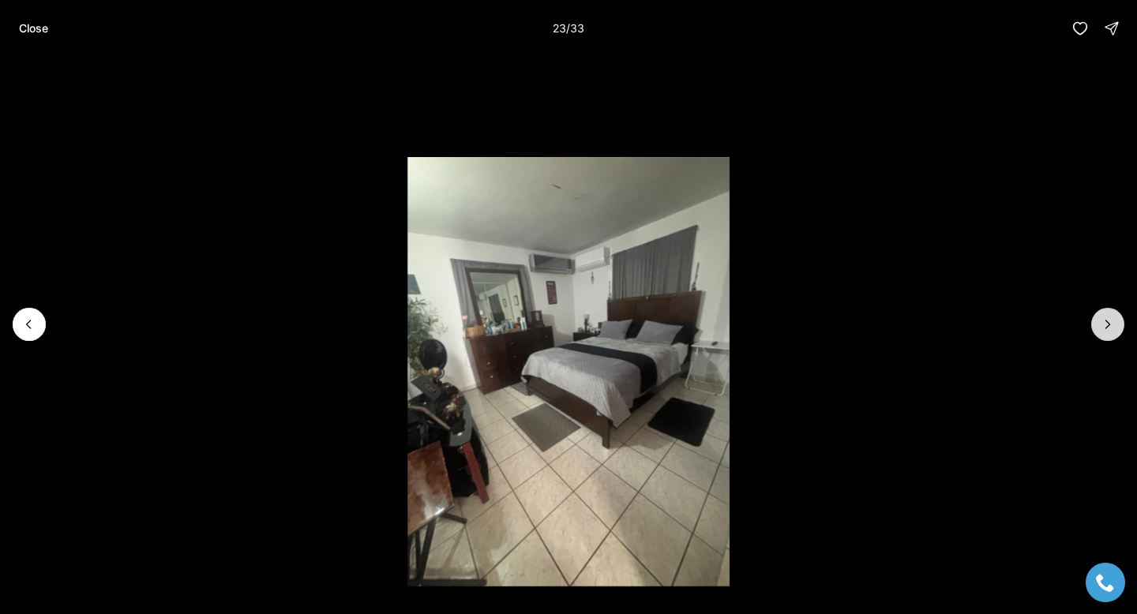
click at [1110, 331] on icon "Next slide" at bounding box center [1108, 325] width 16 height 16
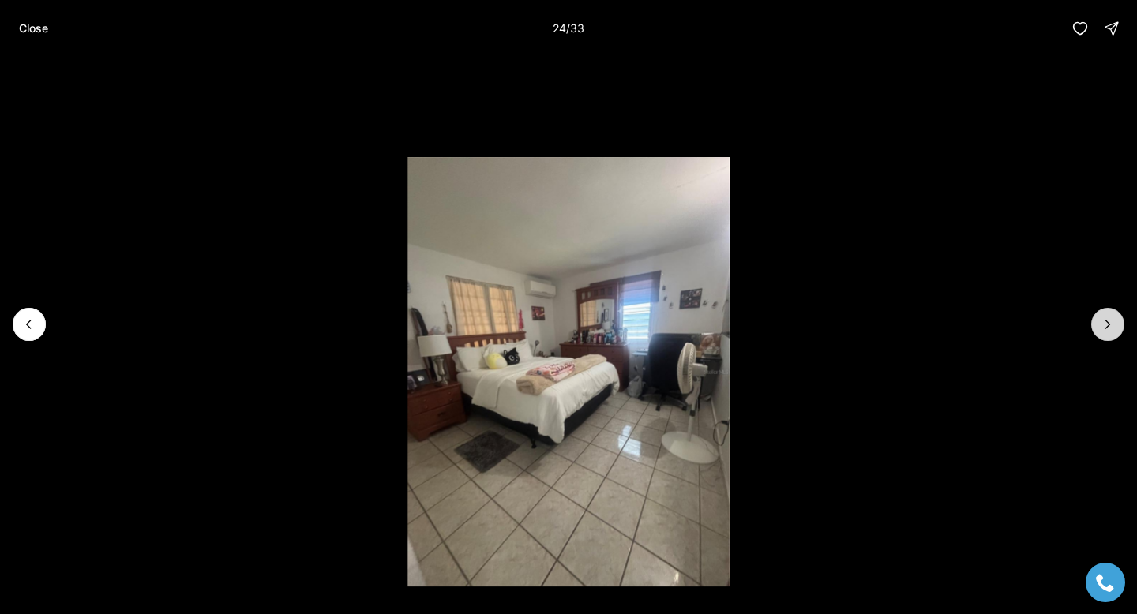
click at [1110, 331] on icon "Next slide" at bounding box center [1108, 325] width 16 height 16
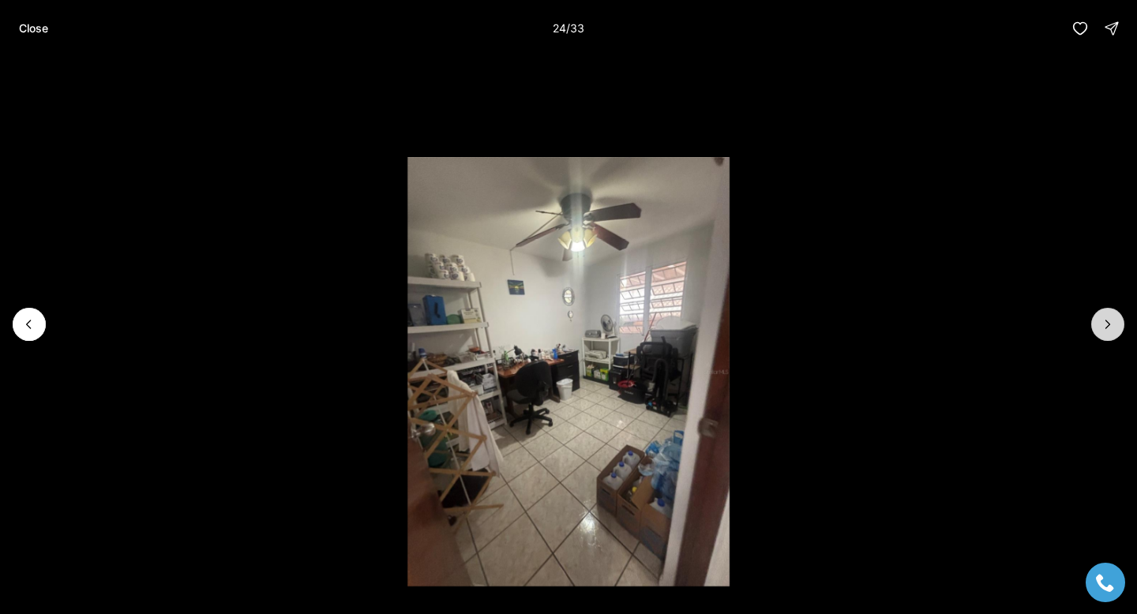
click at [1110, 331] on icon "Next slide" at bounding box center [1108, 325] width 16 height 16
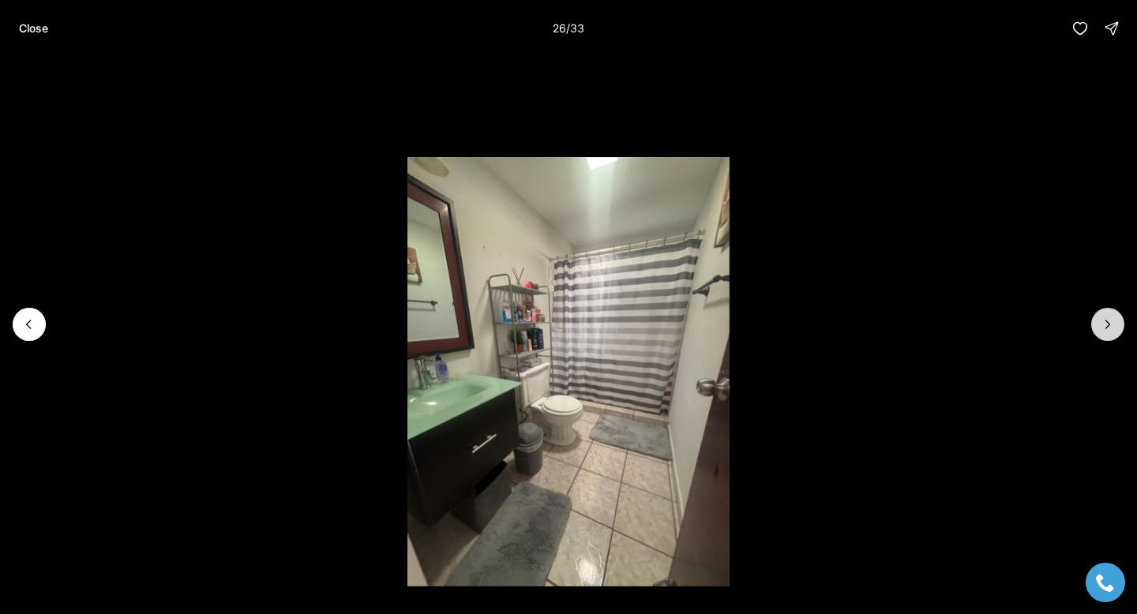
click at [1110, 331] on icon "Next slide" at bounding box center [1108, 325] width 16 height 16
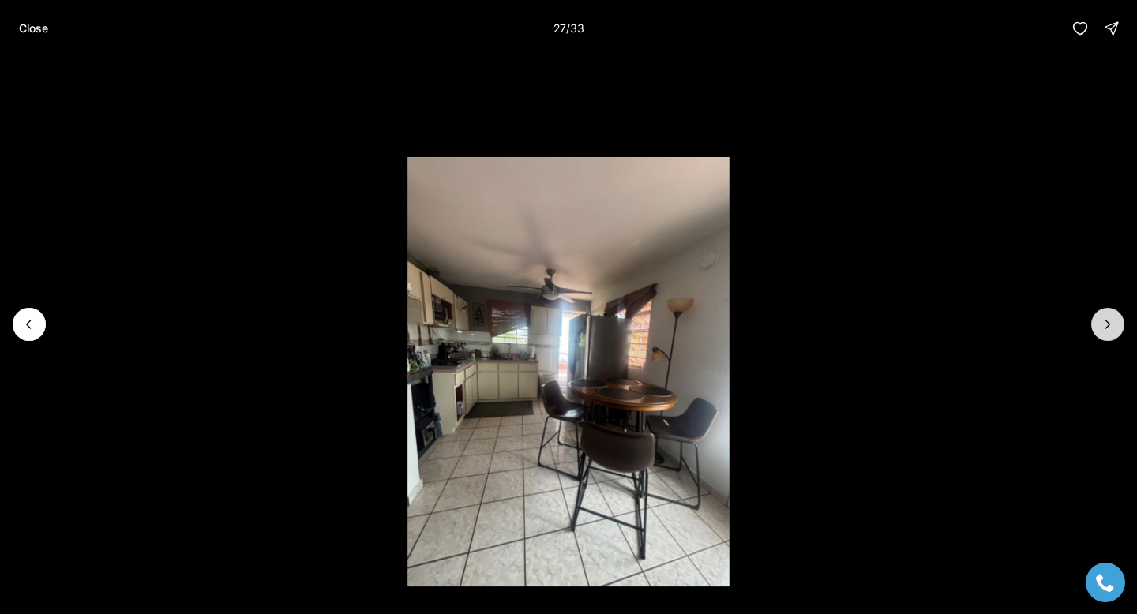
click at [1107, 329] on icon "Next slide" at bounding box center [1108, 325] width 16 height 16
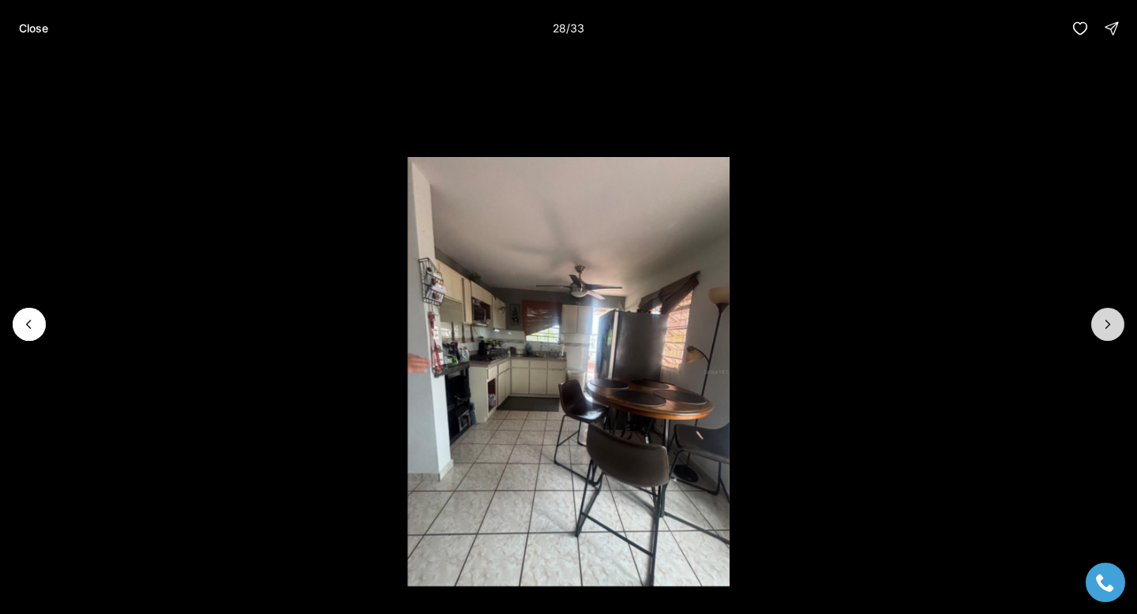
click at [1107, 329] on icon "Next slide" at bounding box center [1108, 325] width 16 height 16
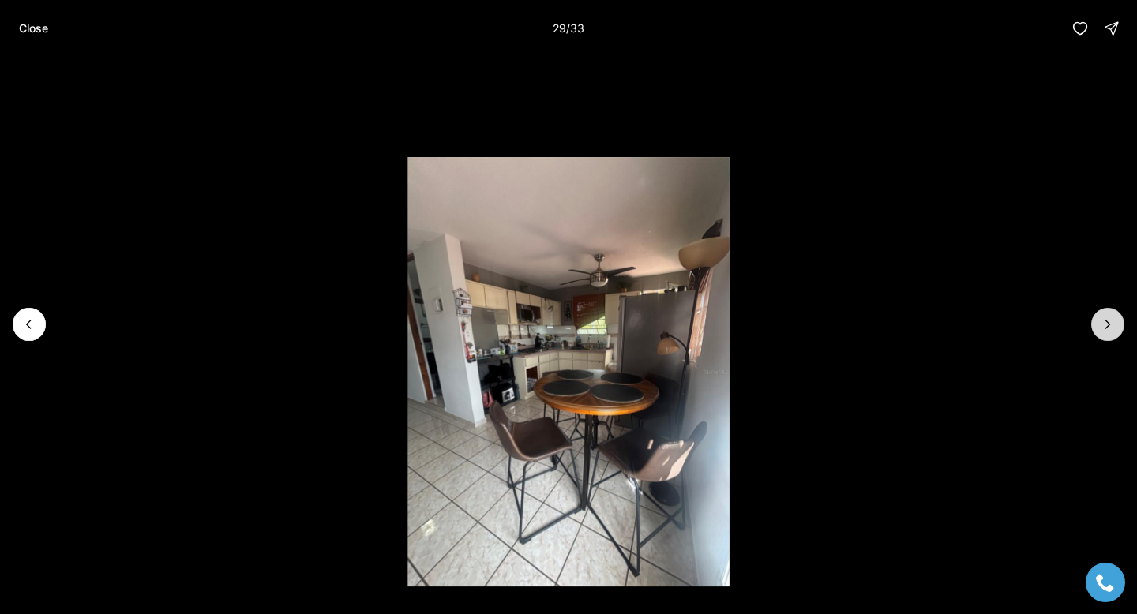
click at [1107, 329] on icon "Next slide" at bounding box center [1108, 325] width 16 height 16
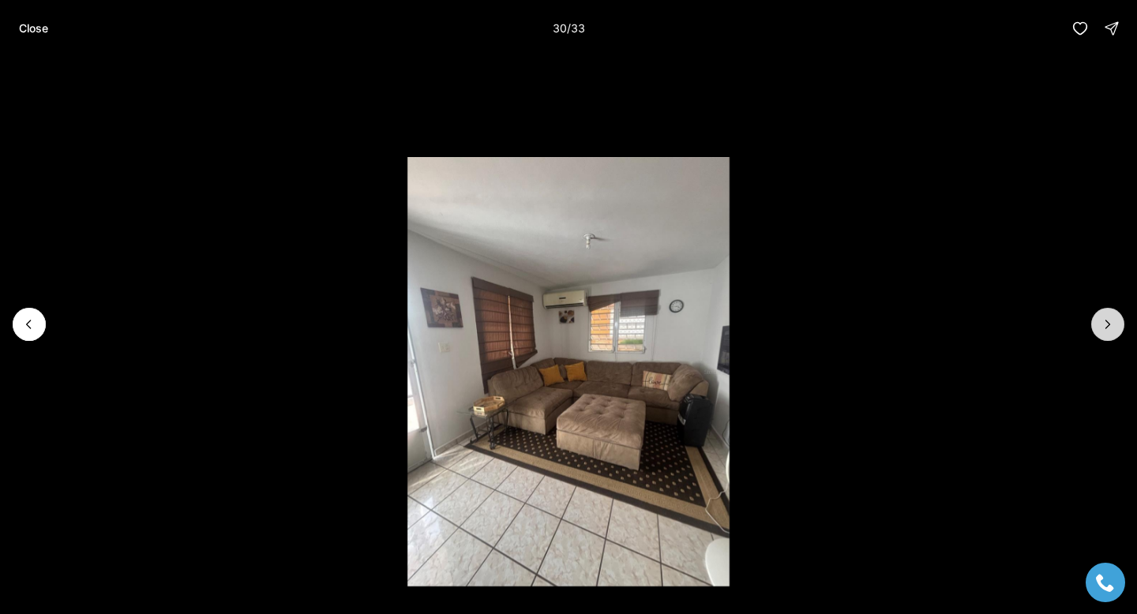
click at [1107, 329] on icon "Next slide" at bounding box center [1108, 325] width 16 height 16
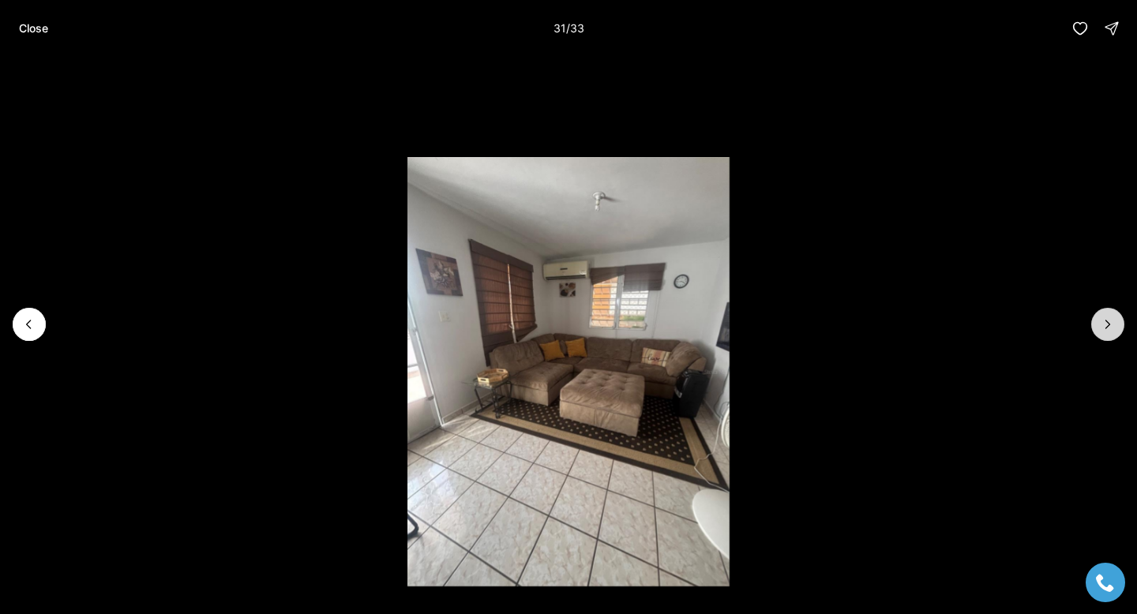
click at [1107, 329] on icon "Next slide" at bounding box center [1108, 325] width 16 height 16
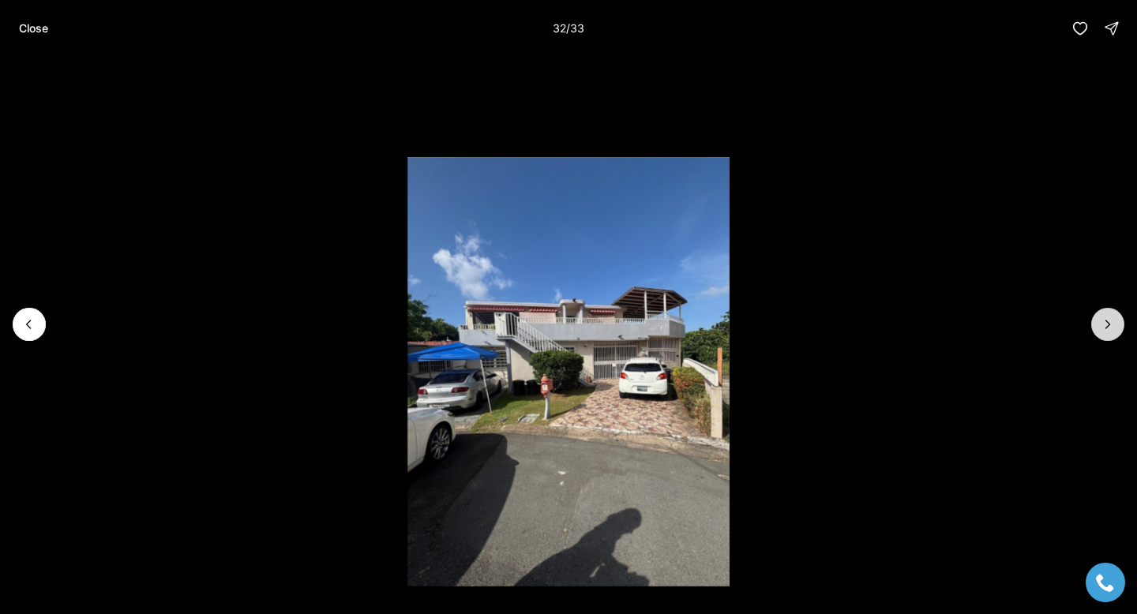
click at [1107, 329] on icon "Next slide" at bounding box center [1108, 325] width 16 height 16
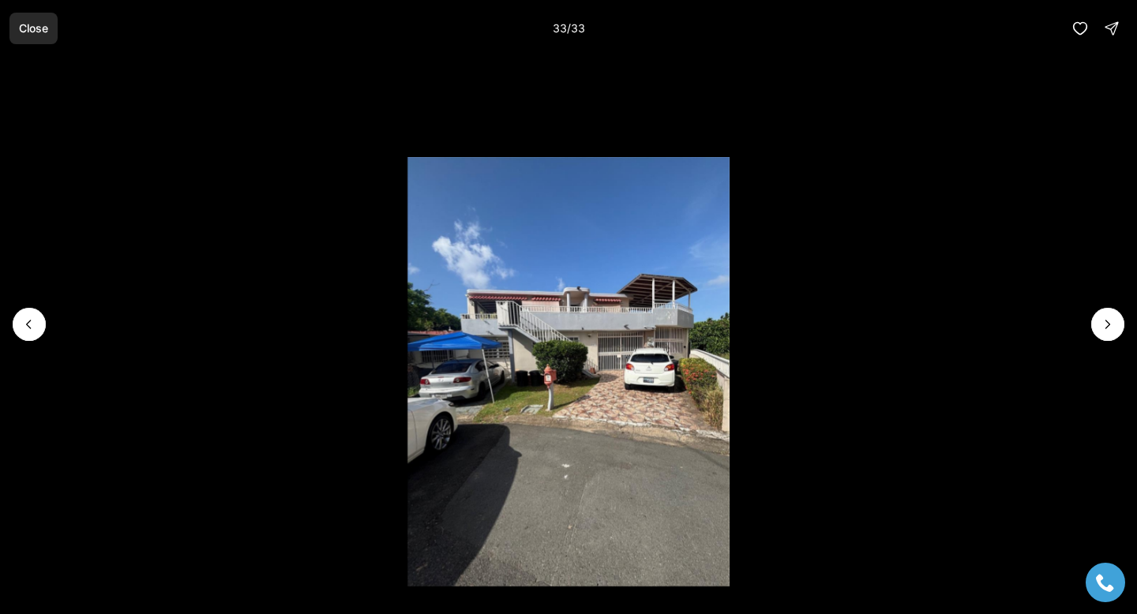
click at [34, 32] on p "Close" at bounding box center [33, 28] width 29 height 13
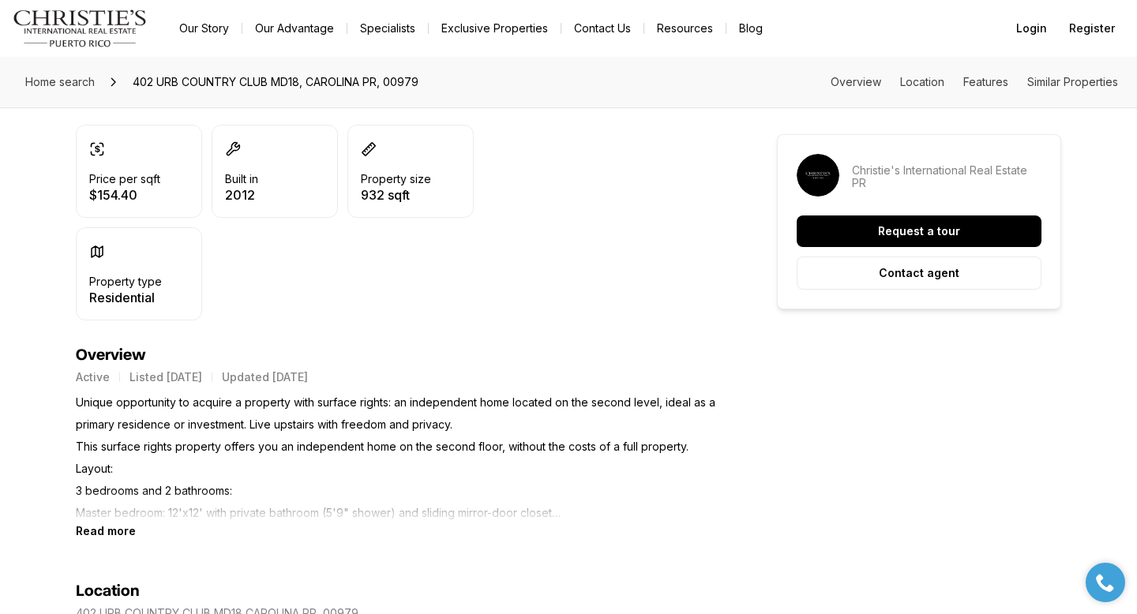
scroll to position [438, 0]
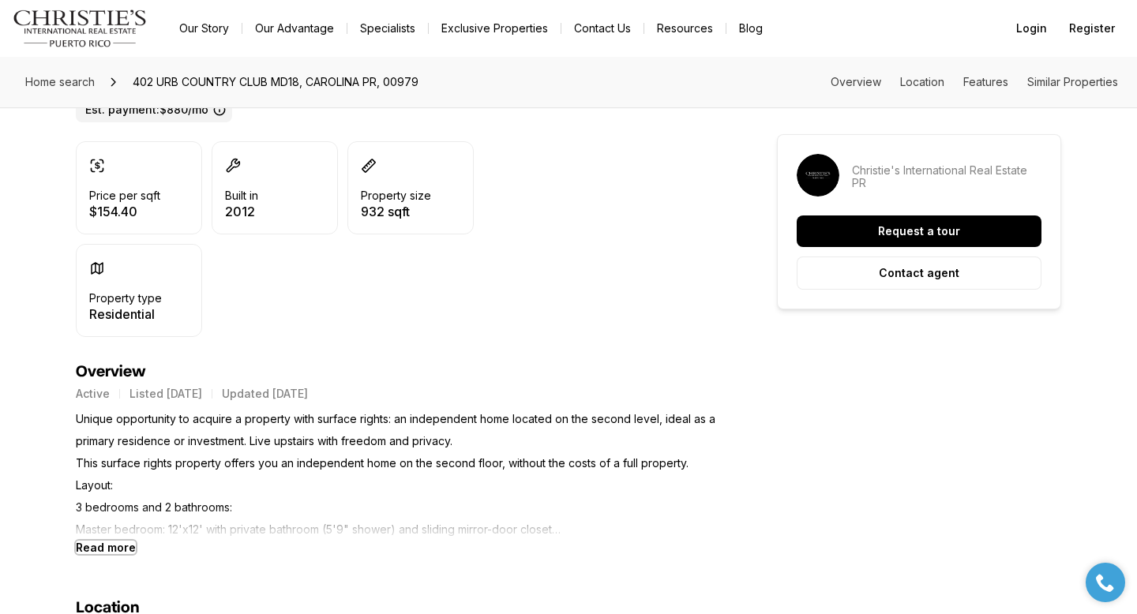
click at [101, 547] on b "Read more" at bounding box center [106, 547] width 60 height 13
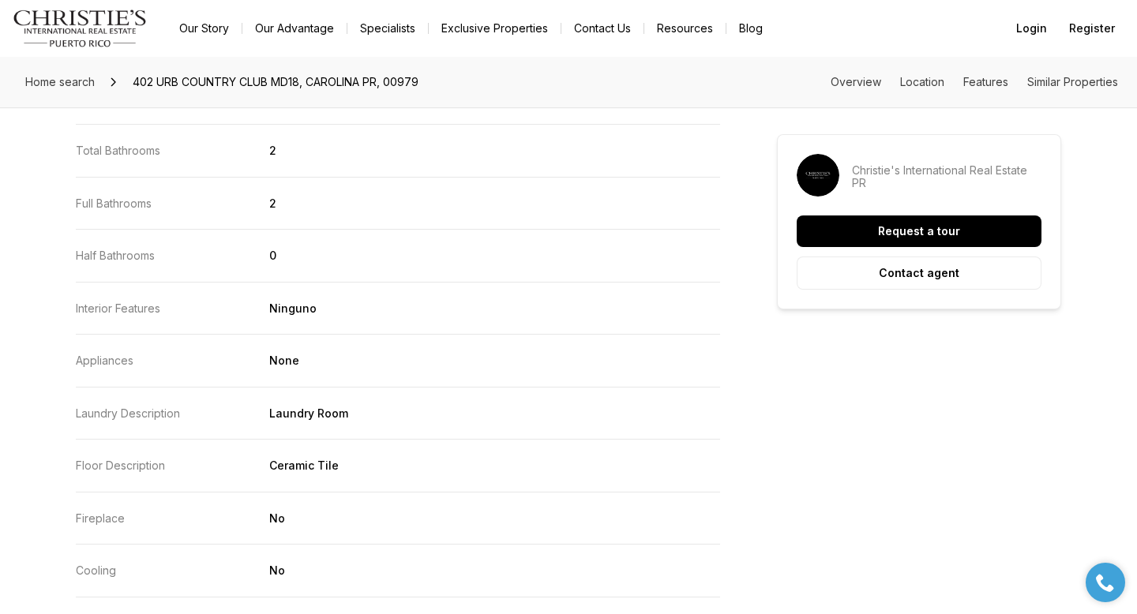
scroll to position [2695, 0]
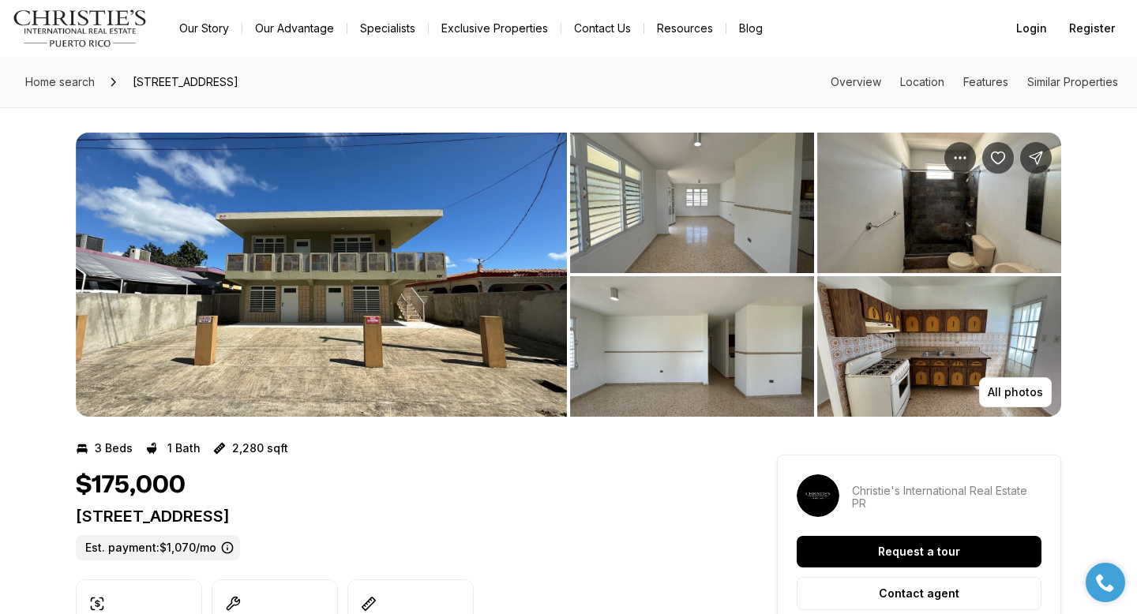
click at [956, 333] on img "View image gallery" at bounding box center [939, 346] width 244 height 141
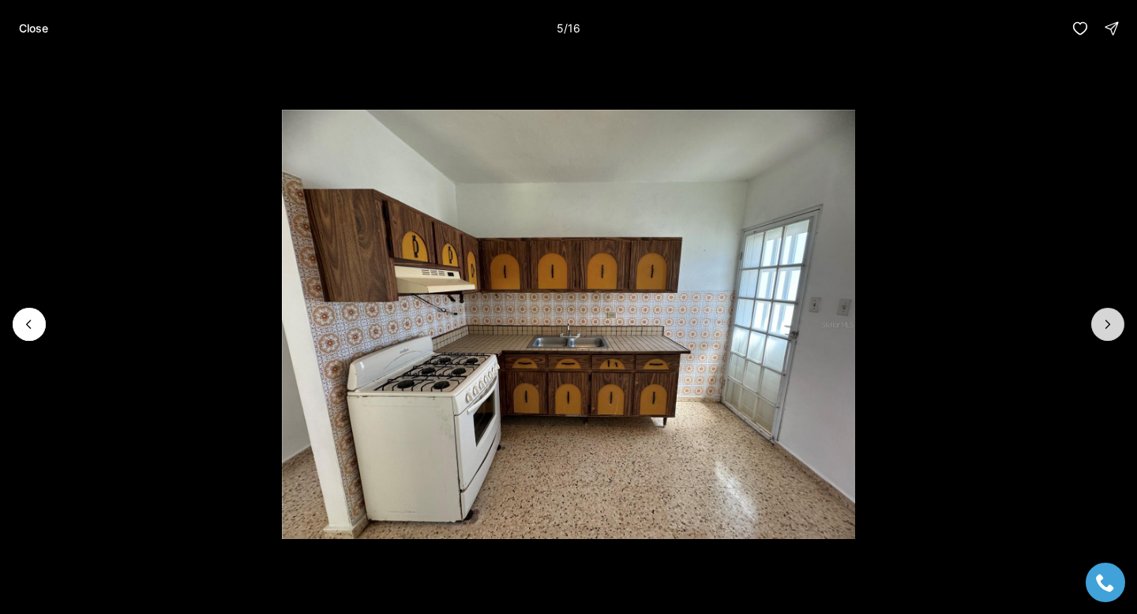
click at [1115, 316] on button "Next slide" at bounding box center [1107, 324] width 33 height 33
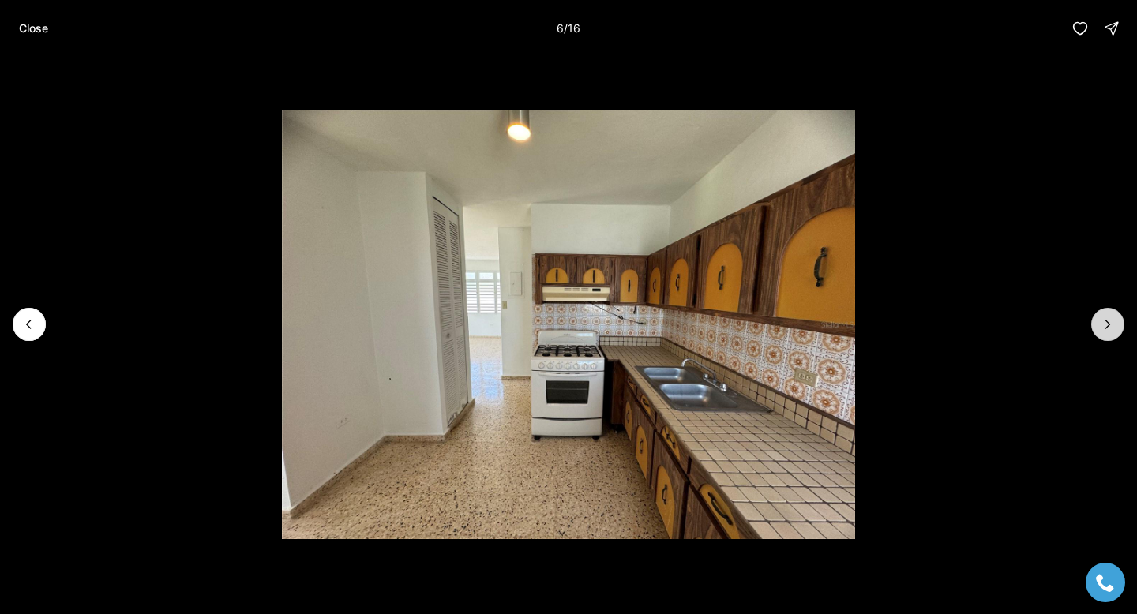
click at [1114, 317] on icon "Next slide" at bounding box center [1108, 325] width 16 height 16
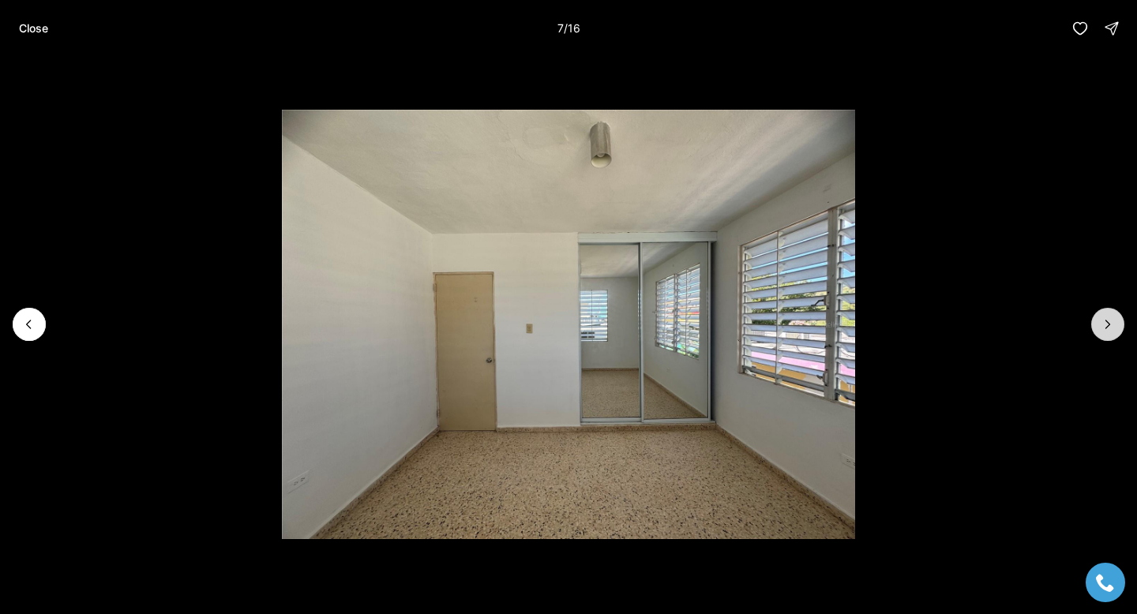
click at [1114, 317] on icon "Next slide" at bounding box center [1108, 325] width 16 height 16
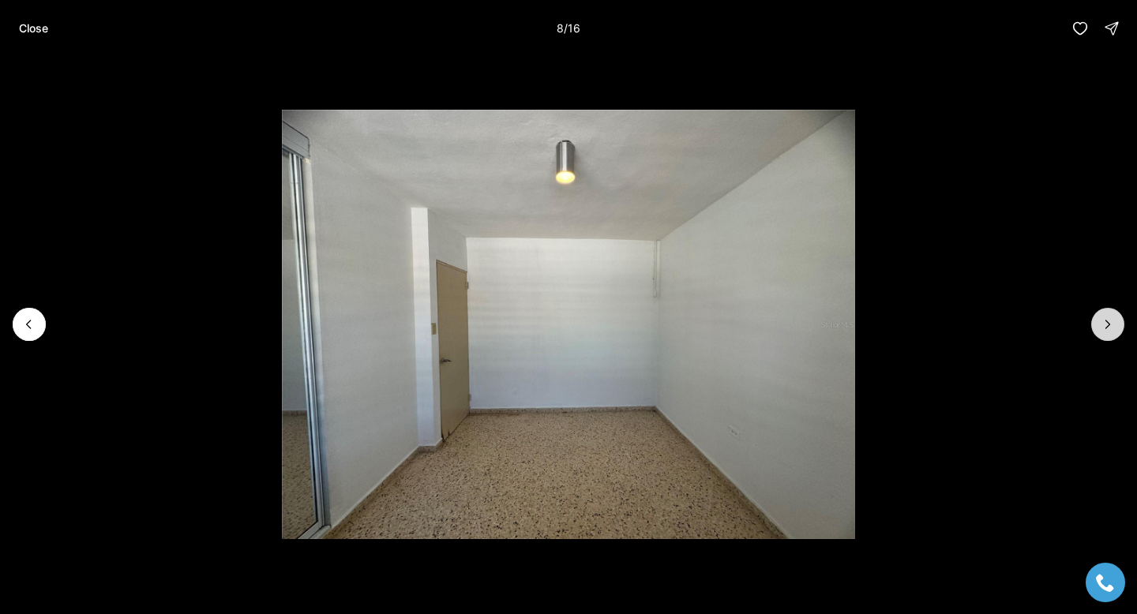
click at [1114, 317] on icon "Next slide" at bounding box center [1108, 325] width 16 height 16
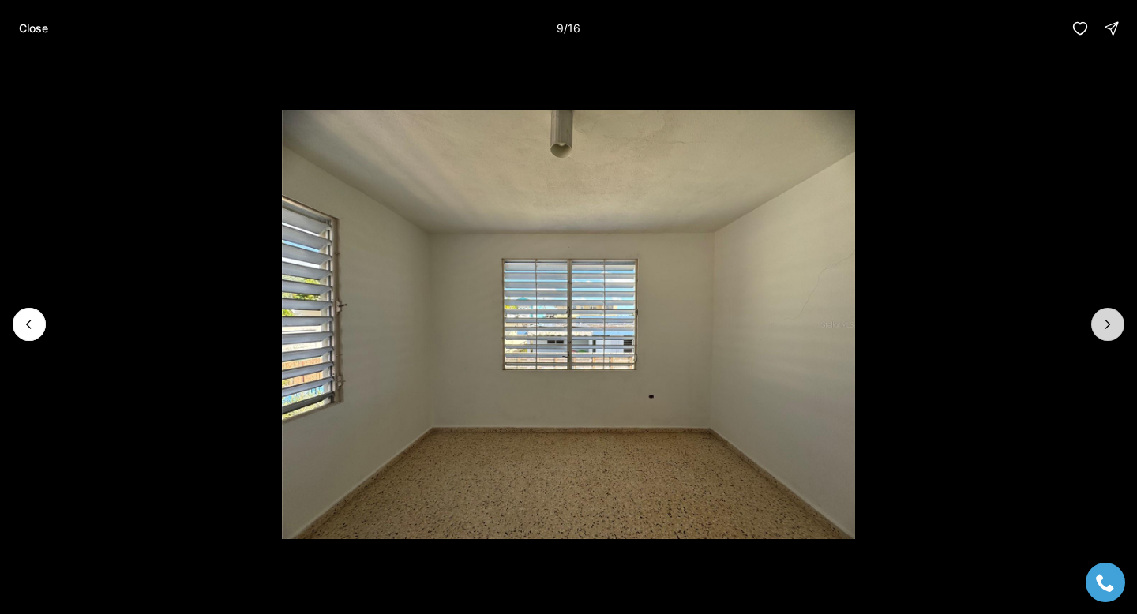
click at [1114, 317] on icon "Next slide" at bounding box center [1108, 325] width 16 height 16
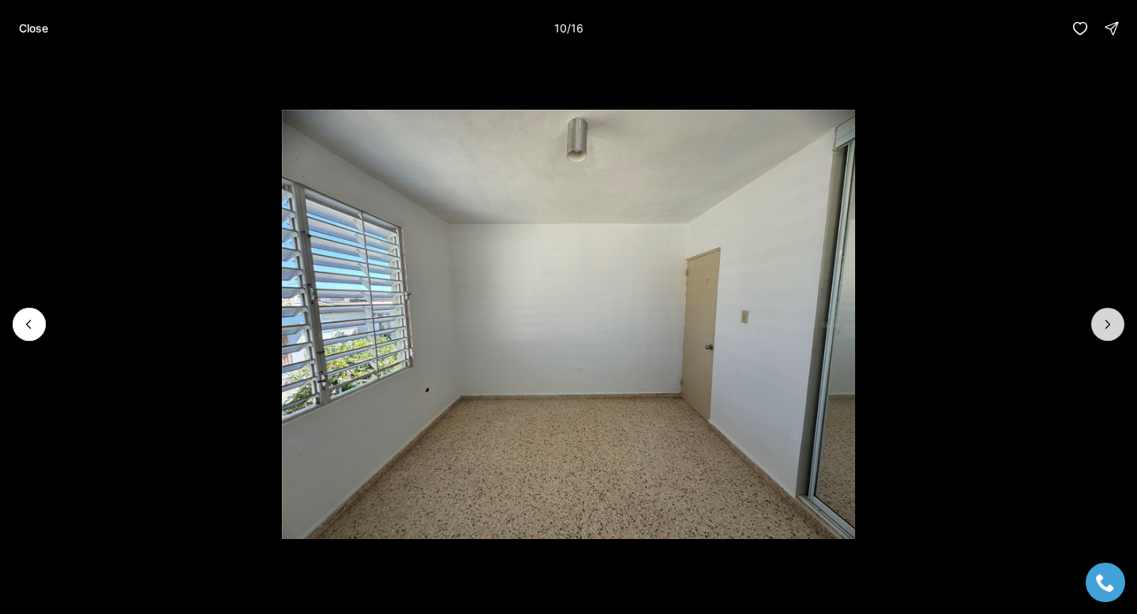
click at [1114, 317] on icon "Next slide" at bounding box center [1108, 325] width 16 height 16
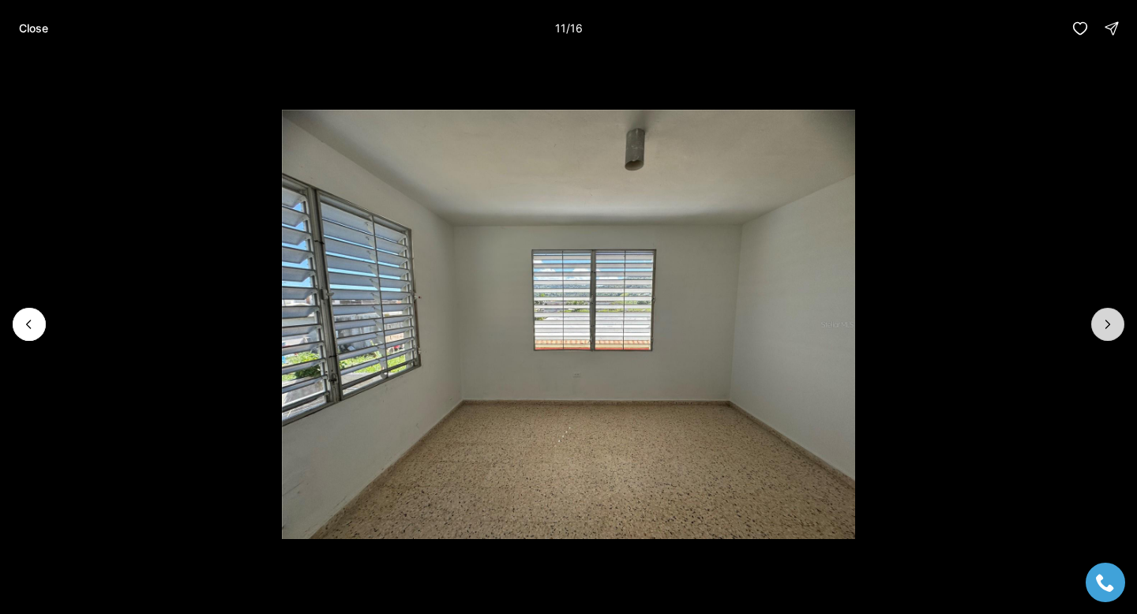
click at [1114, 317] on icon "Next slide" at bounding box center [1108, 325] width 16 height 16
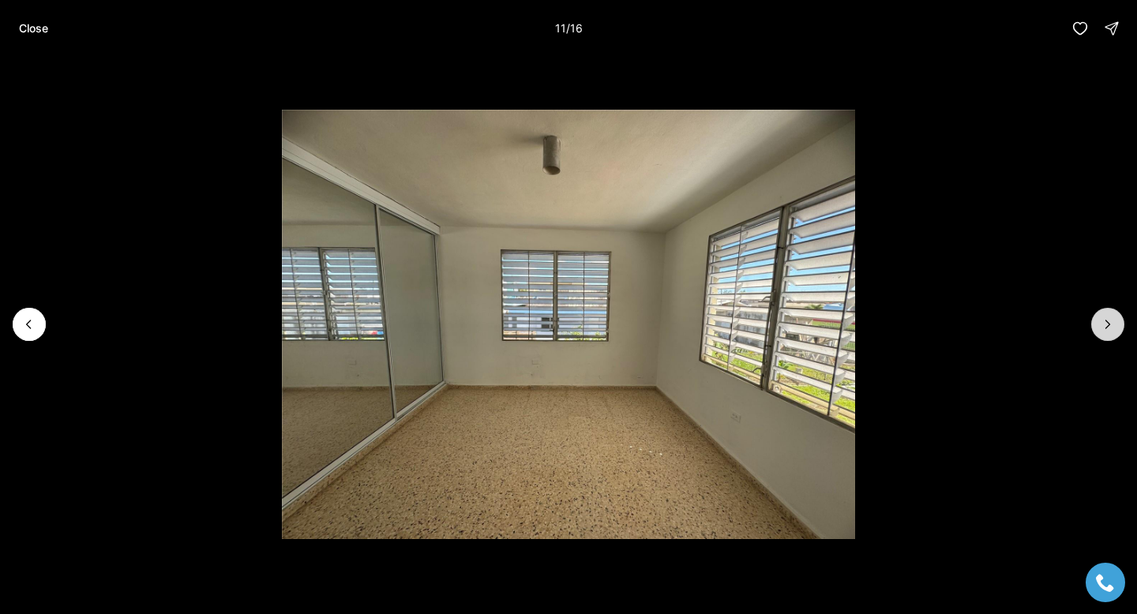
click at [1114, 317] on icon "Next slide" at bounding box center [1108, 325] width 16 height 16
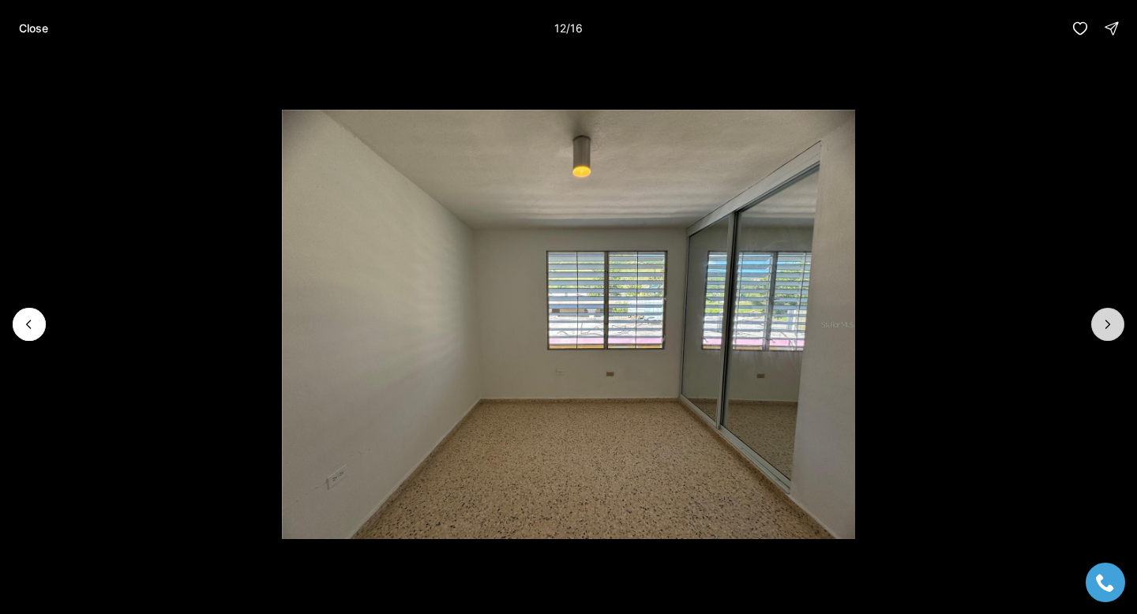
click at [1114, 317] on icon "Next slide" at bounding box center [1108, 325] width 16 height 16
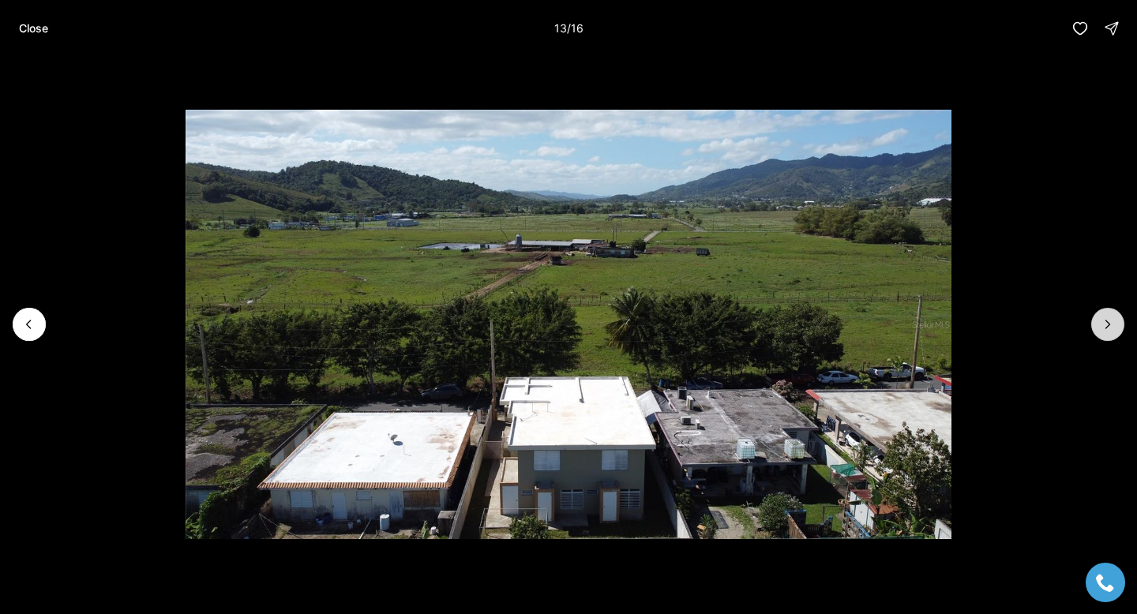
click at [1114, 317] on icon "Next slide" at bounding box center [1108, 325] width 16 height 16
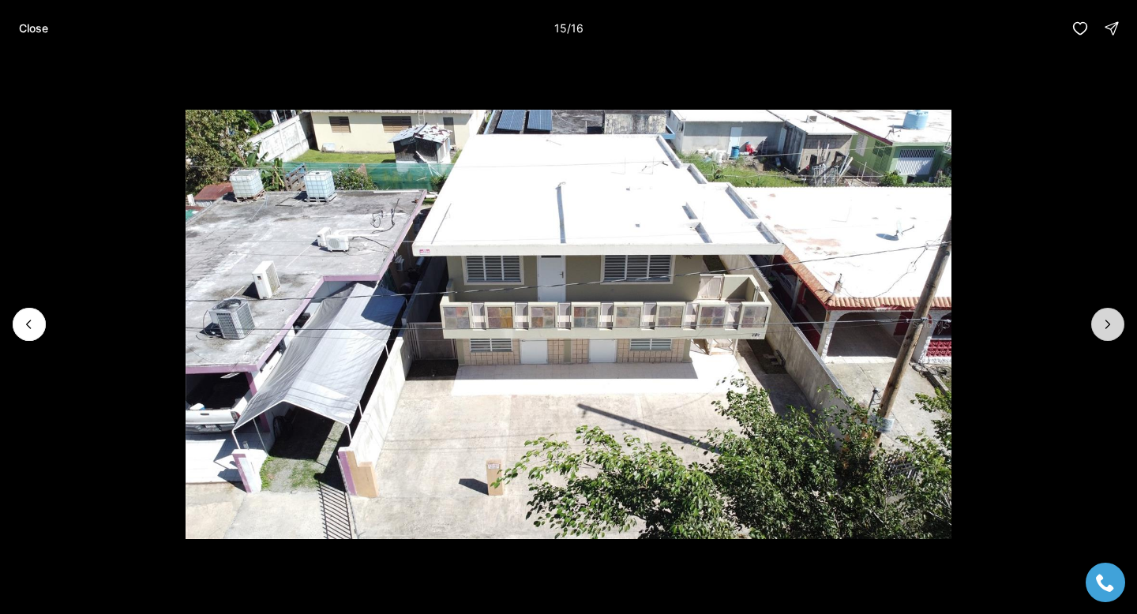
click at [1114, 317] on icon "Next slide" at bounding box center [1108, 325] width 16 height 16
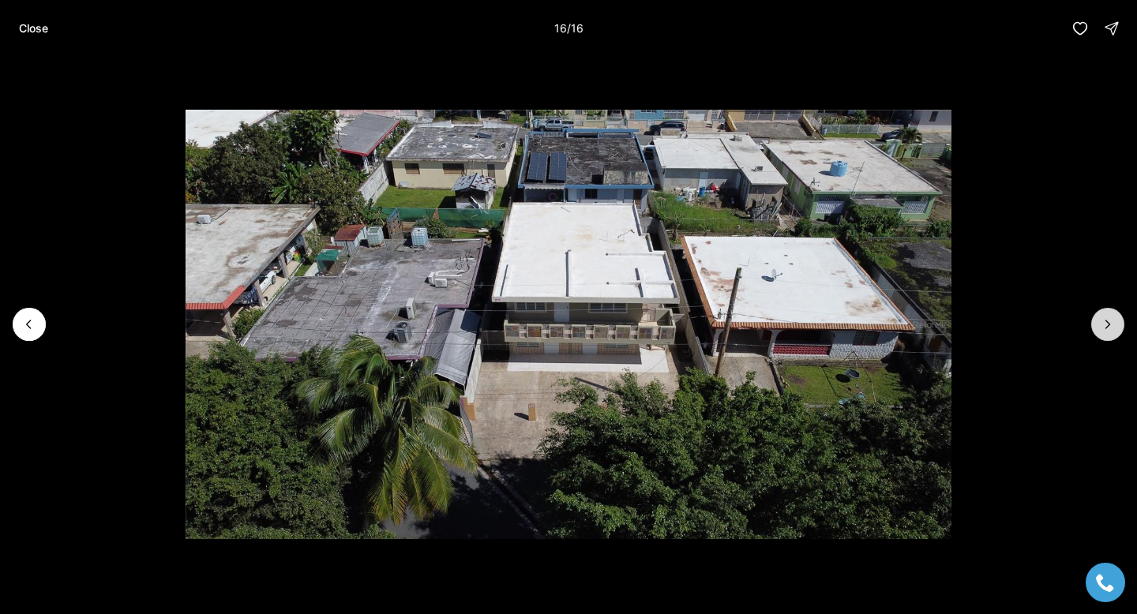
click at [1114, 316] on div at bounding box center [1107, 324] width 33 height 33
click at [28, 39] on button "Close" at bounding box center [33, 29] width 48 height 32
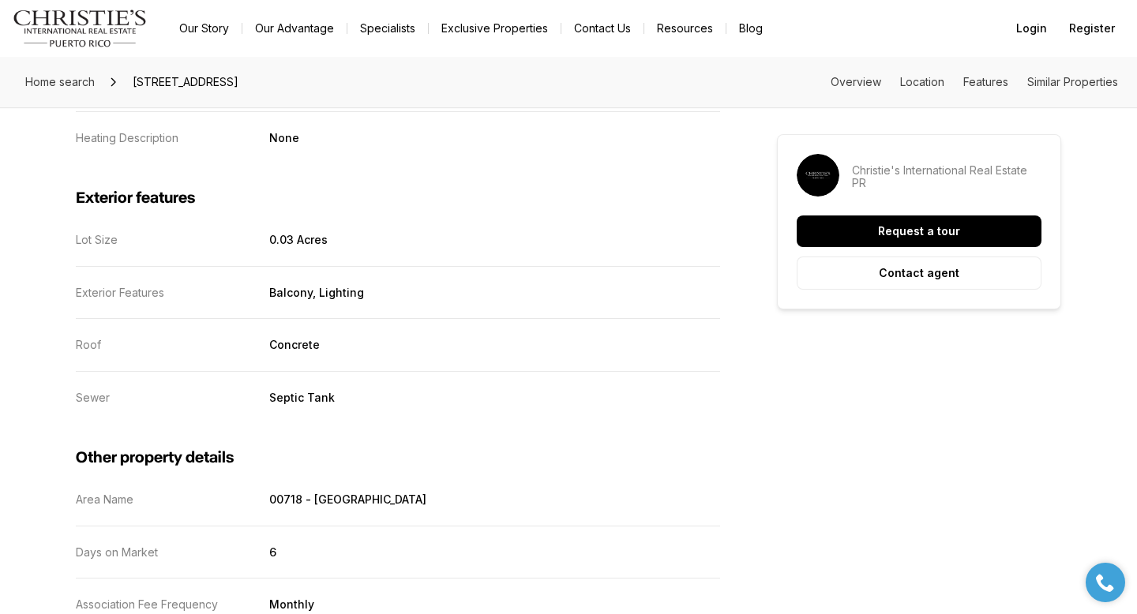
scroll to position [2802, 0]
